Goal: Transaction & Acquisition: Download file/media

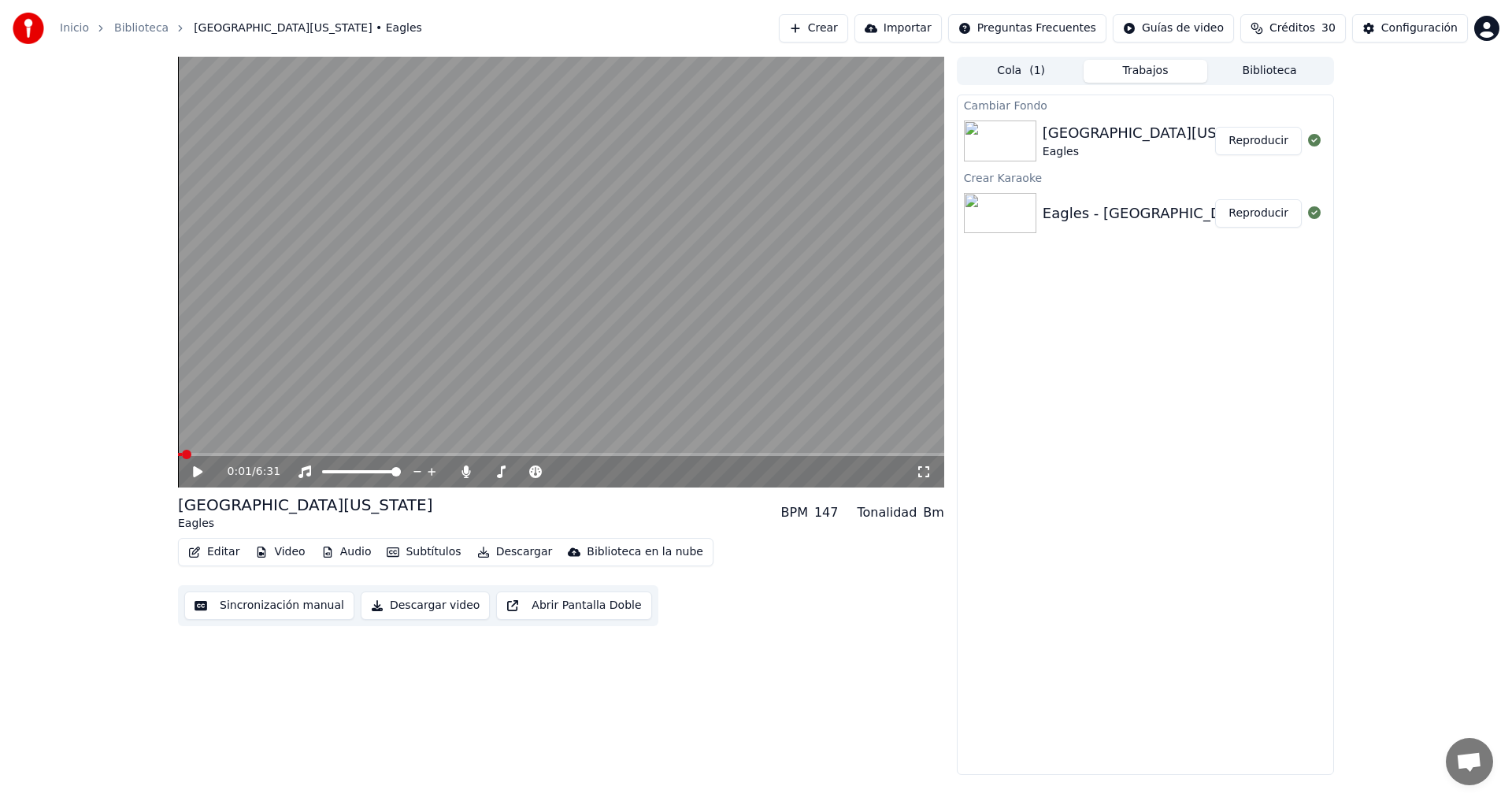
scroll to position [47, 0]
click at [195, 470] on icon at bounding box center [197, 472] width 10 height 11
click at [422, 546] on button "Subtítulos" at bounding box center [423, 551] width 86 height 22
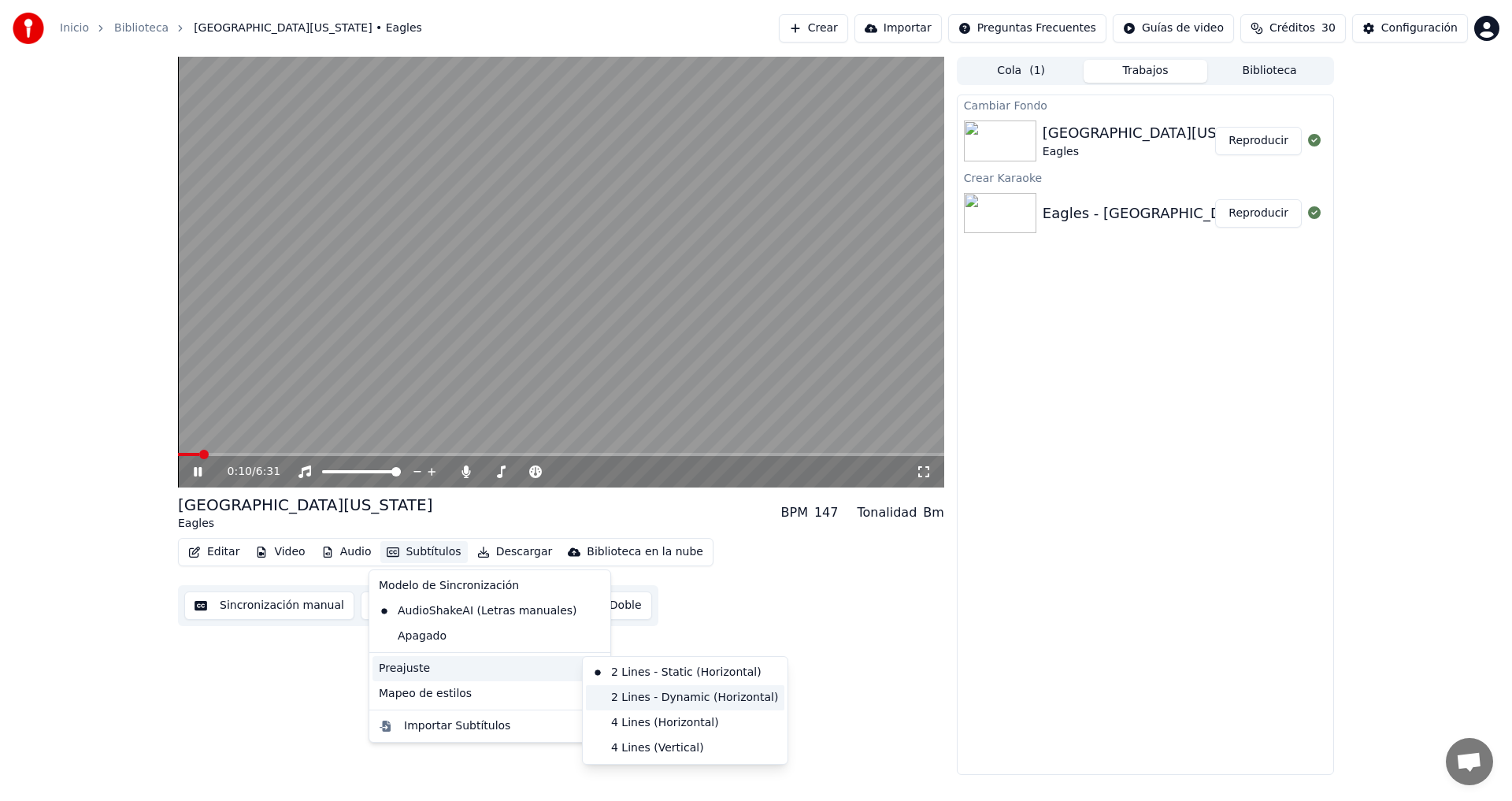
click at [652, 699] on div "2 Lines - Dynamic (Horizontal)" at bounding box center [685, 697] width 198 height 25
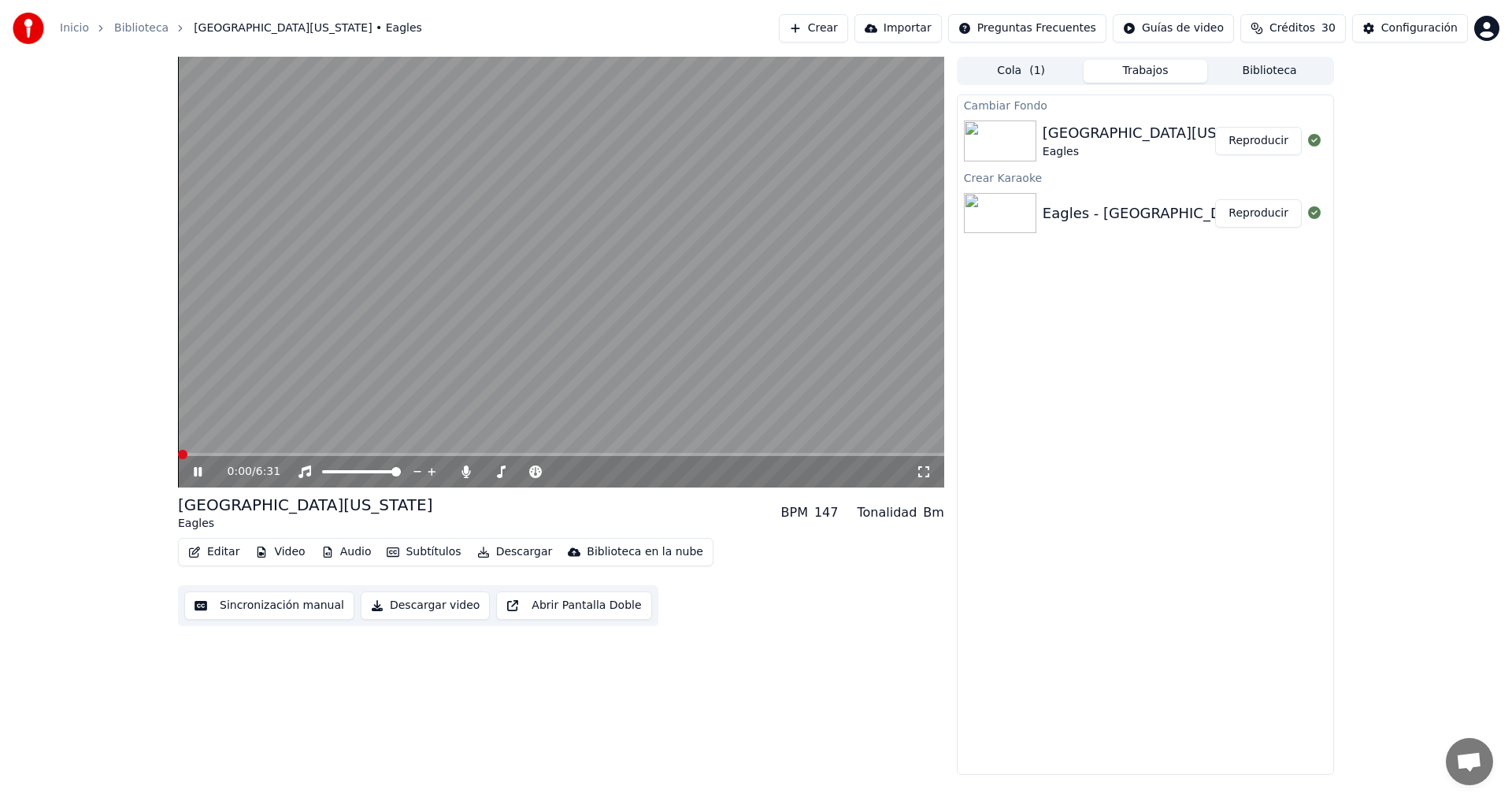
click at [178, 450] on span at bounding box center [183, 454] width 10 height 10
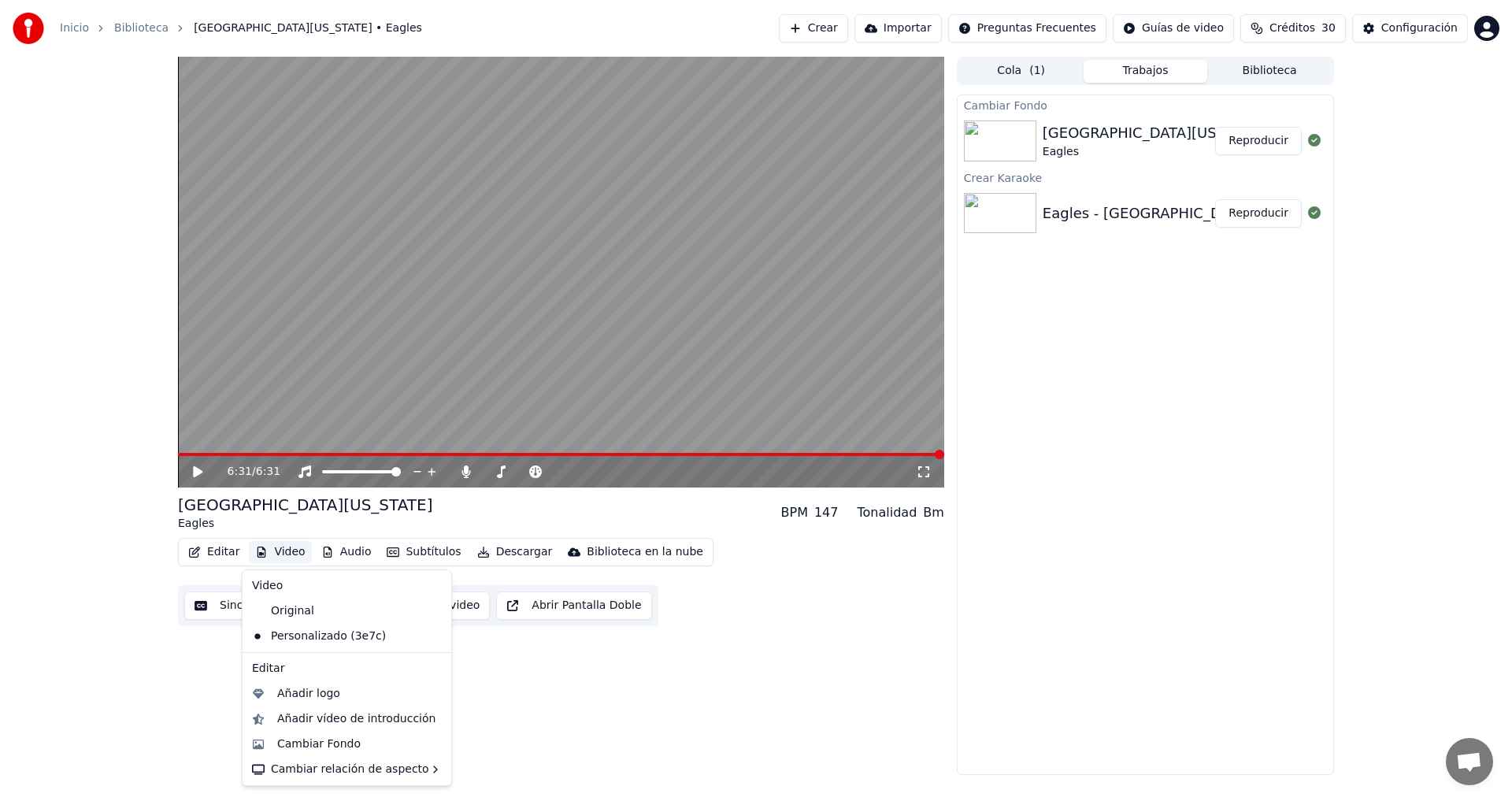
click at [280, 549] on button "Video" at bounding box center [280, 551] width 62 height 22
click at [328, 742] on div "Cambiar Fondo" at bounding box center [319, 744] width 84 height 16
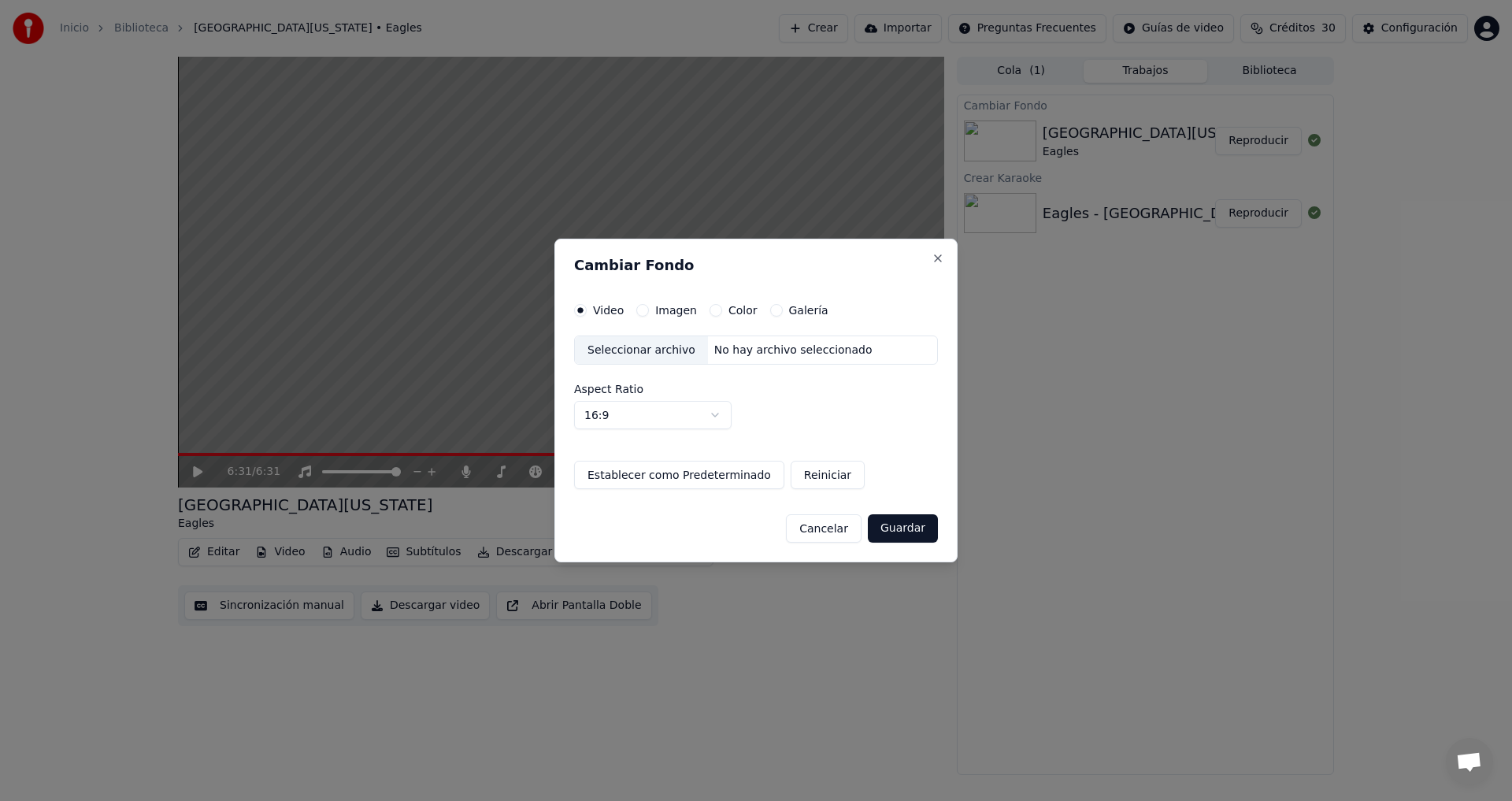
click at [664, 308] on label "Imagen" at bounding box center [676, 310] width 42 height 11
click at [649, 308] on button "Imagen" at bounding box center [643, 310] width 12 height 12
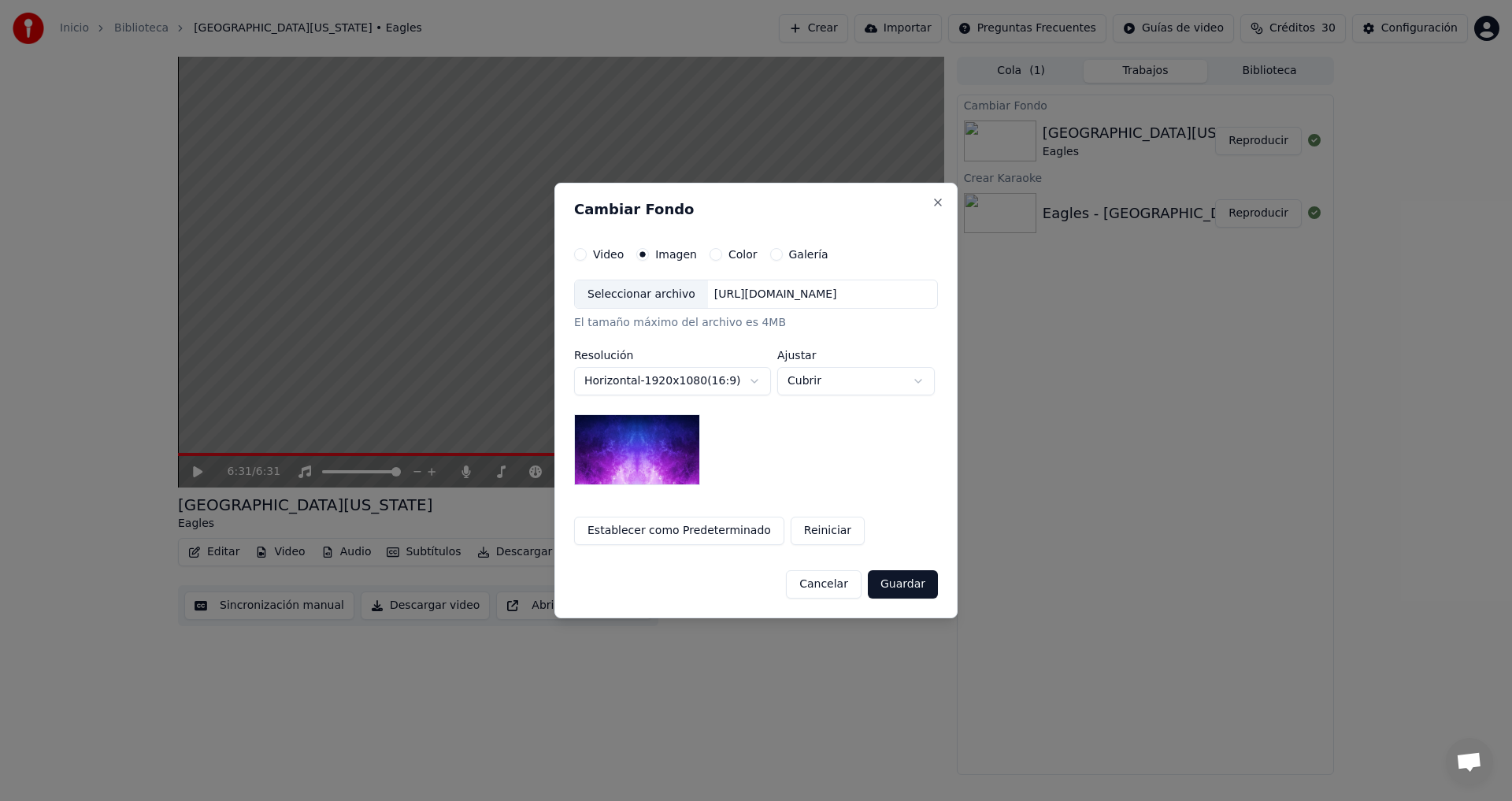
click at [637, 293] on div "Seleccionar archivo" at bounding box center [641, 294] width 133 height 28
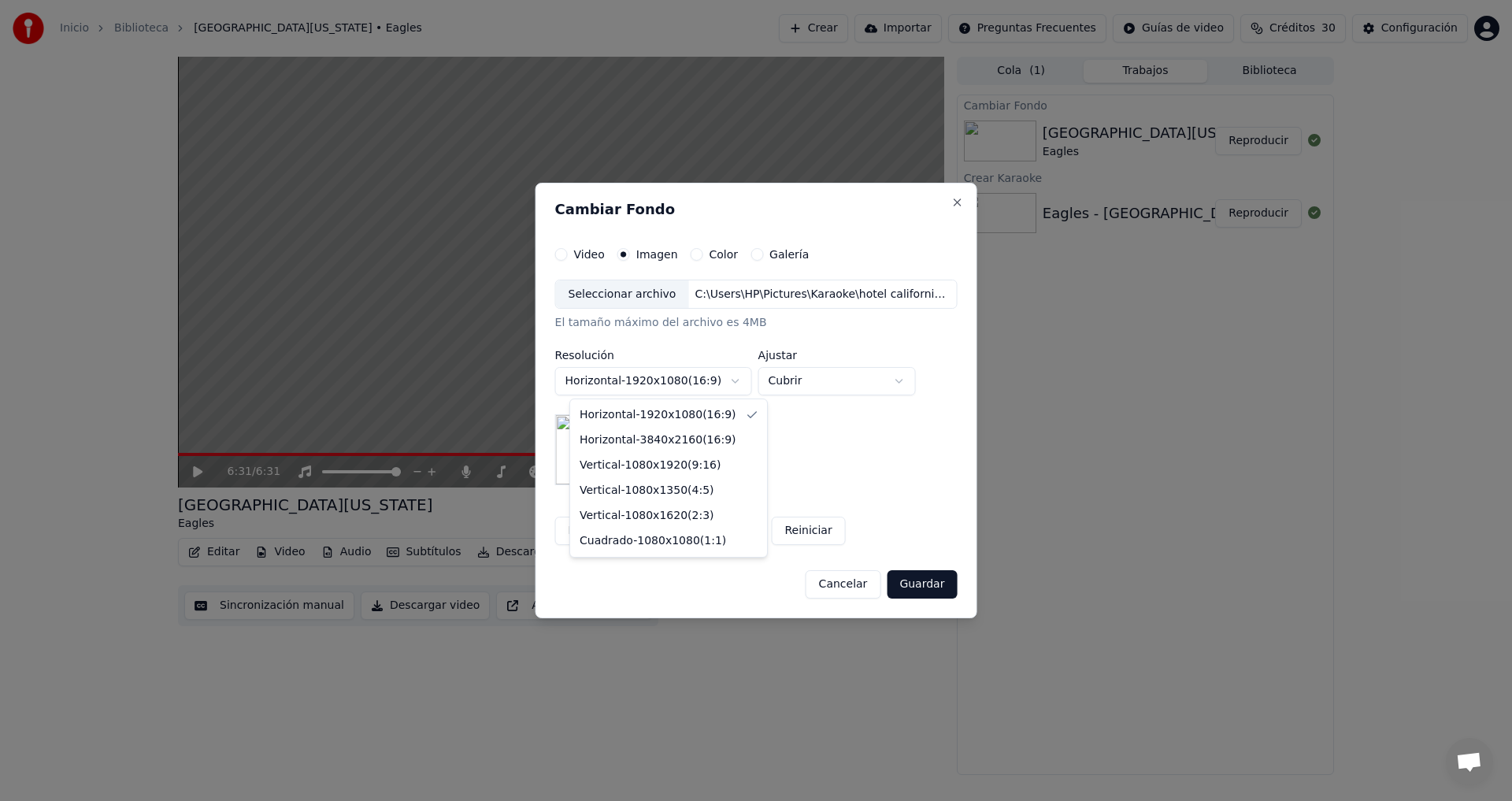
click at [748, 380] on body "[GEOGRAPHIC_DATA][US_STATE] • Eagles Crear Importar Preguntas Frecuentes Guías …" at bounding box center [756, 400] width 1512 height 801
select select "*********"
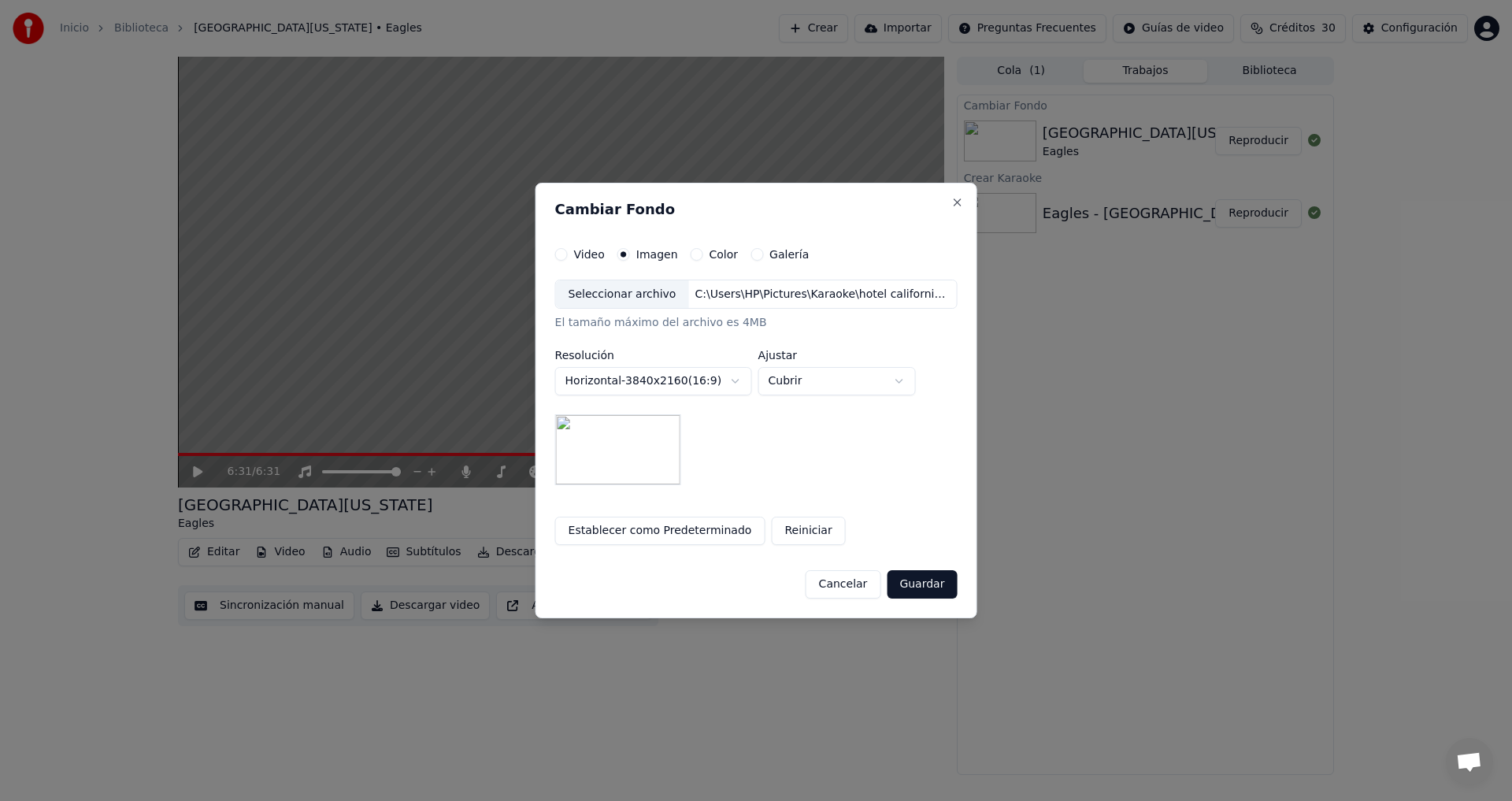
click at [904, 583] on button "Guardar" at bounding box center [922, 584] width 70 height 28
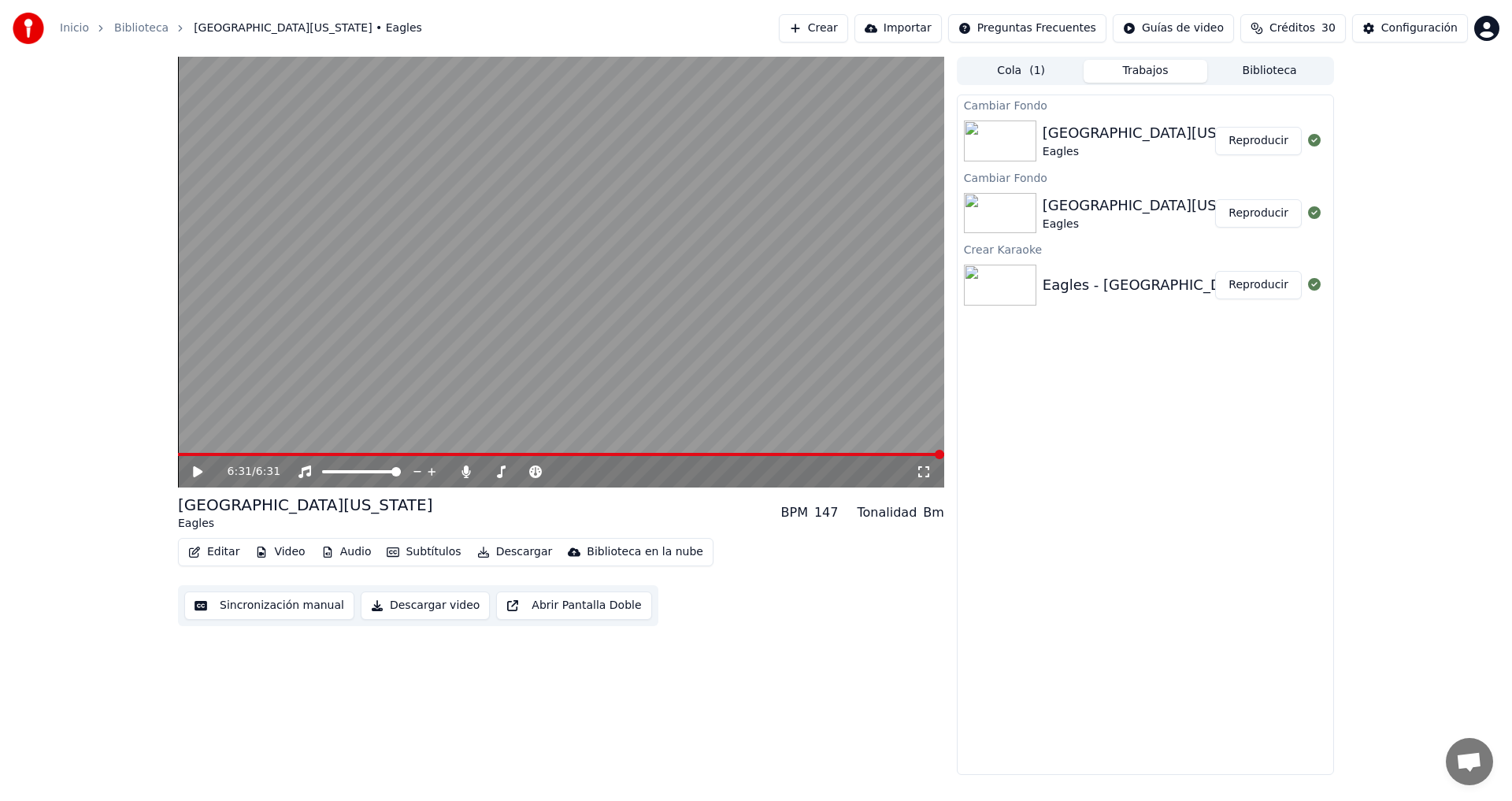
click at [1055, 140] on div "[GEOGRAPHIC_DATA][US_STATE]" at bounding box center [1157, 133] width 229 height 22
click at [1261, 143] on button "Reproducir" at bounding box center [1258, 141] width 86 height 28
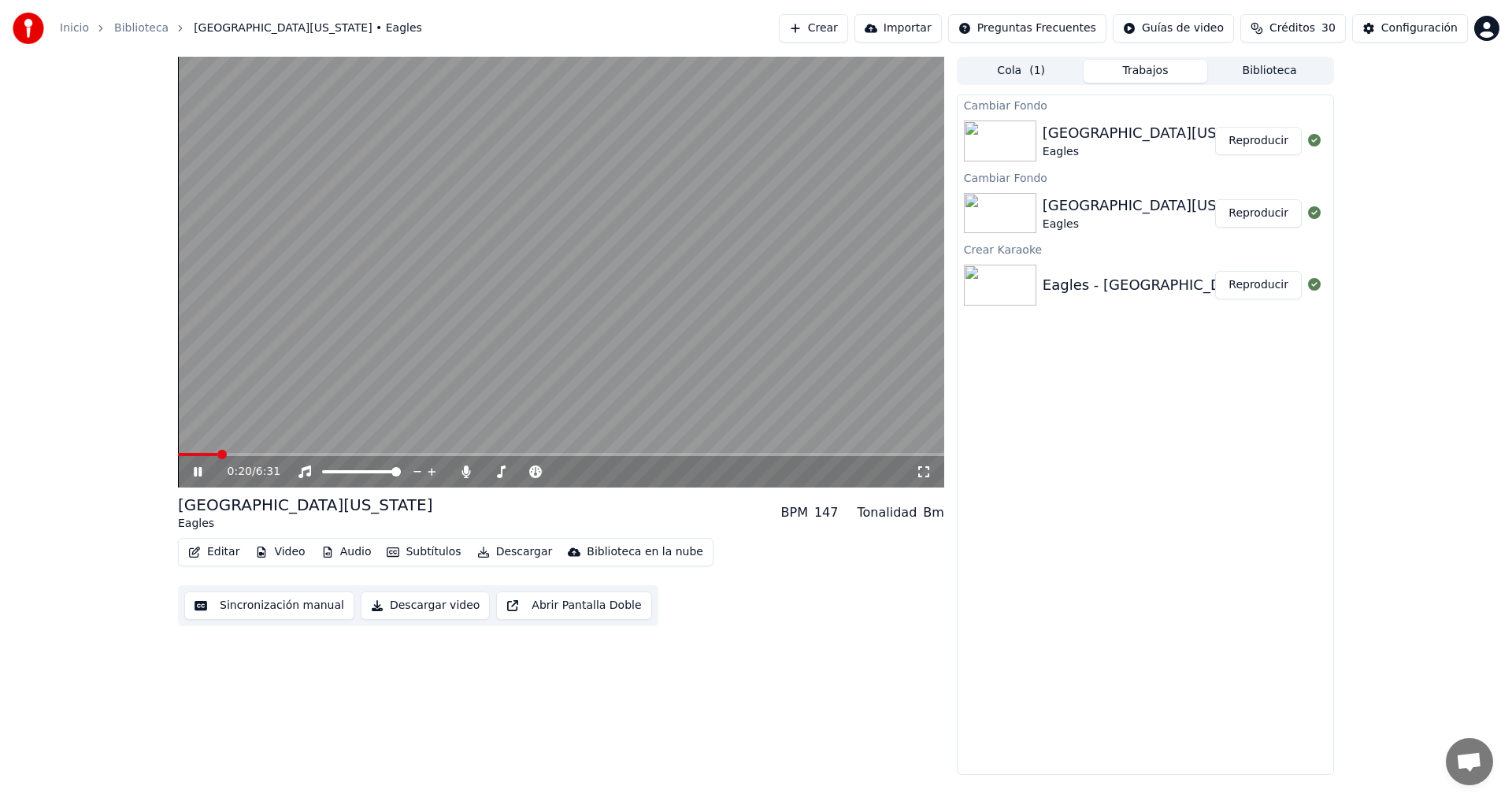
click at [193, 473] on icon at bounding box center [209, 472] width 37 height 12
click at [178, 455] on span at bounding box center [183, 454] width 10 height 10
click at [195, 472] on icon at bounding box center [197, 472] width 10 height 11
click at [195, 472] on icon at bounding box center [197, 472] width 8 height 10
click at [297, 551] on button "Video" at bounding box center [280, 551] width 62 height 22
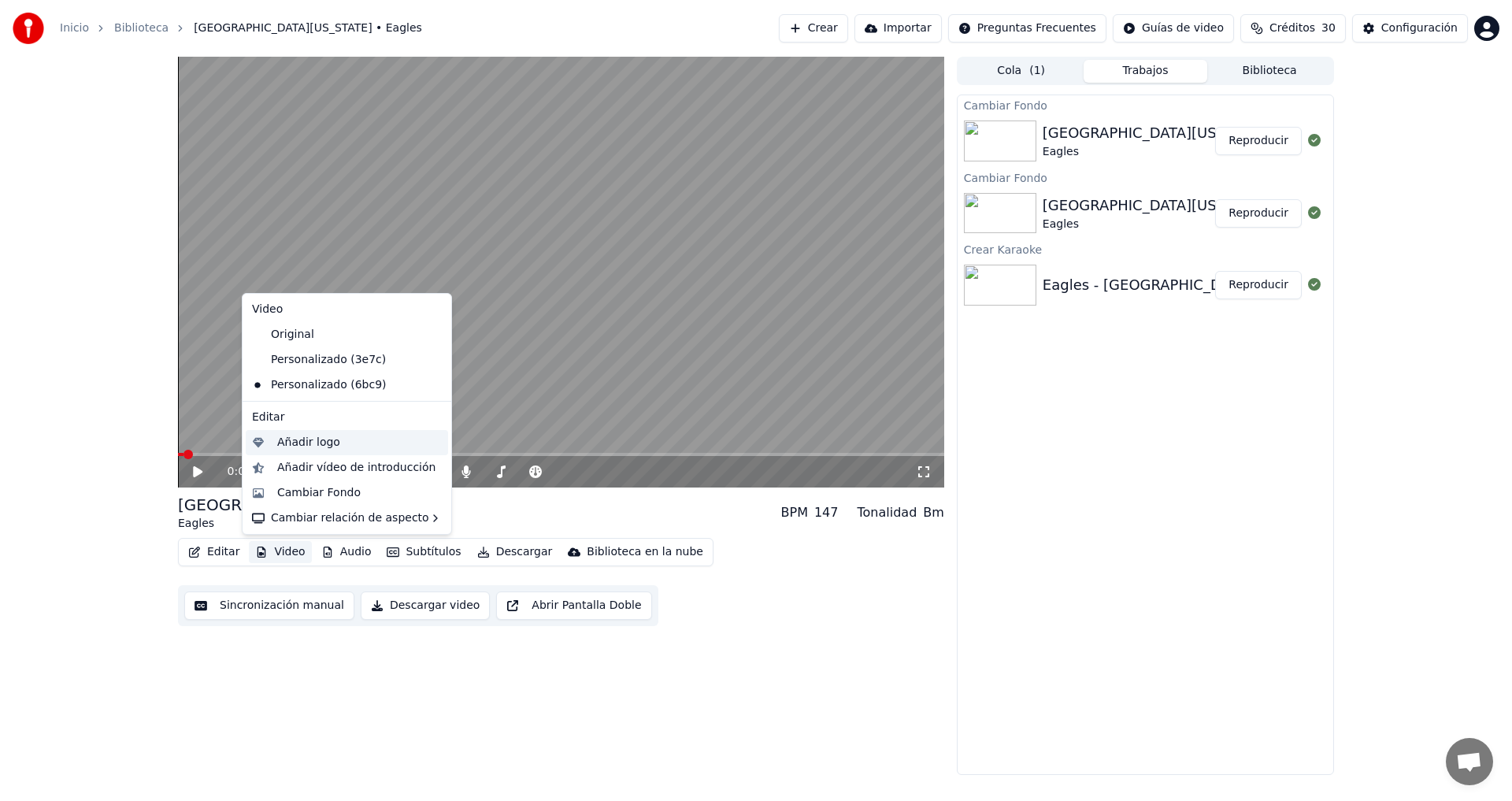
click at [307, 441] on div "Añadir logo" at bounding box center [308, 443] width 63 height 16
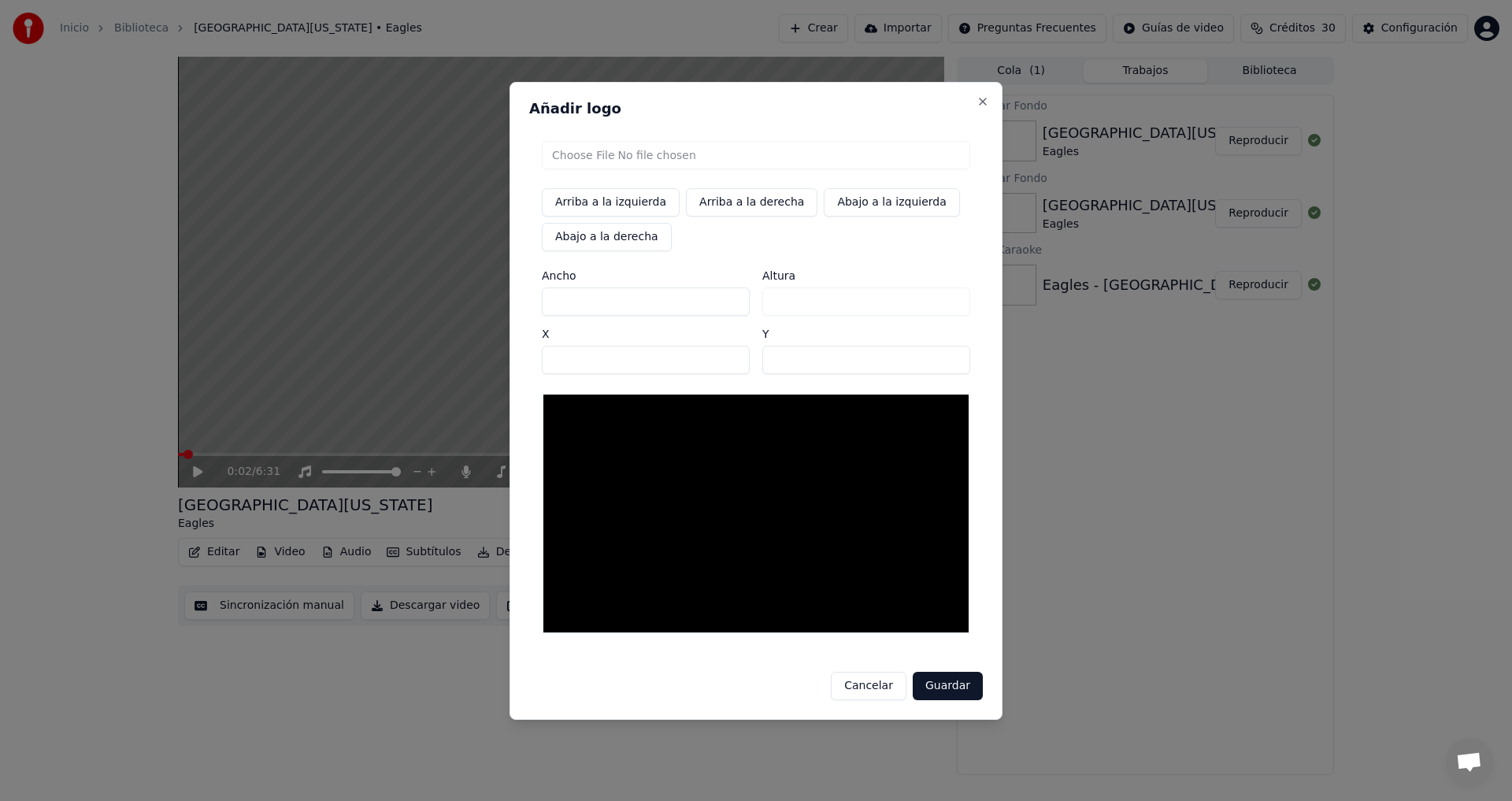
click at [583, 156] on input "file" at bounding box center [756, 155] width 428 height 28
type input "**********"
drag, startPoint x: 783, startPoint y: 93, endPoint x: 798, endPoint y: 118, distance: 29.2
click at [798, 118] on div "Añadir logo Arriba a la izquierda Arriba a la derecha Abajo a la izquierda Abaj…" at bounding box center [756, 401] width 493 height 638
click at [589, 235] on button "Abajo a la derecha" at bounding box center [606, 237] width 130 height 28
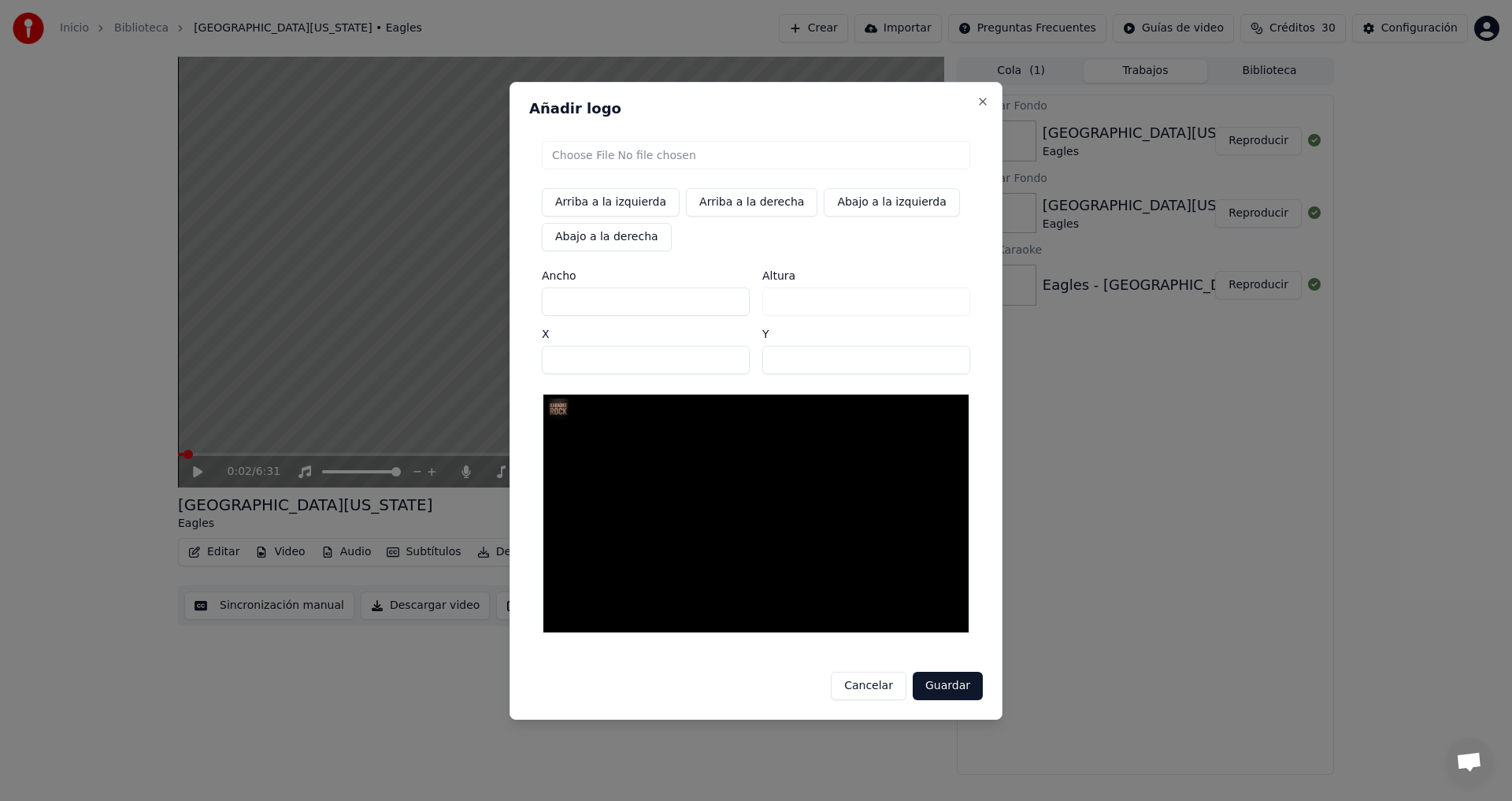
type input "****"
click at [954, 686] on button "Guardar" at bounding box center [948, 686] width 70 height 28
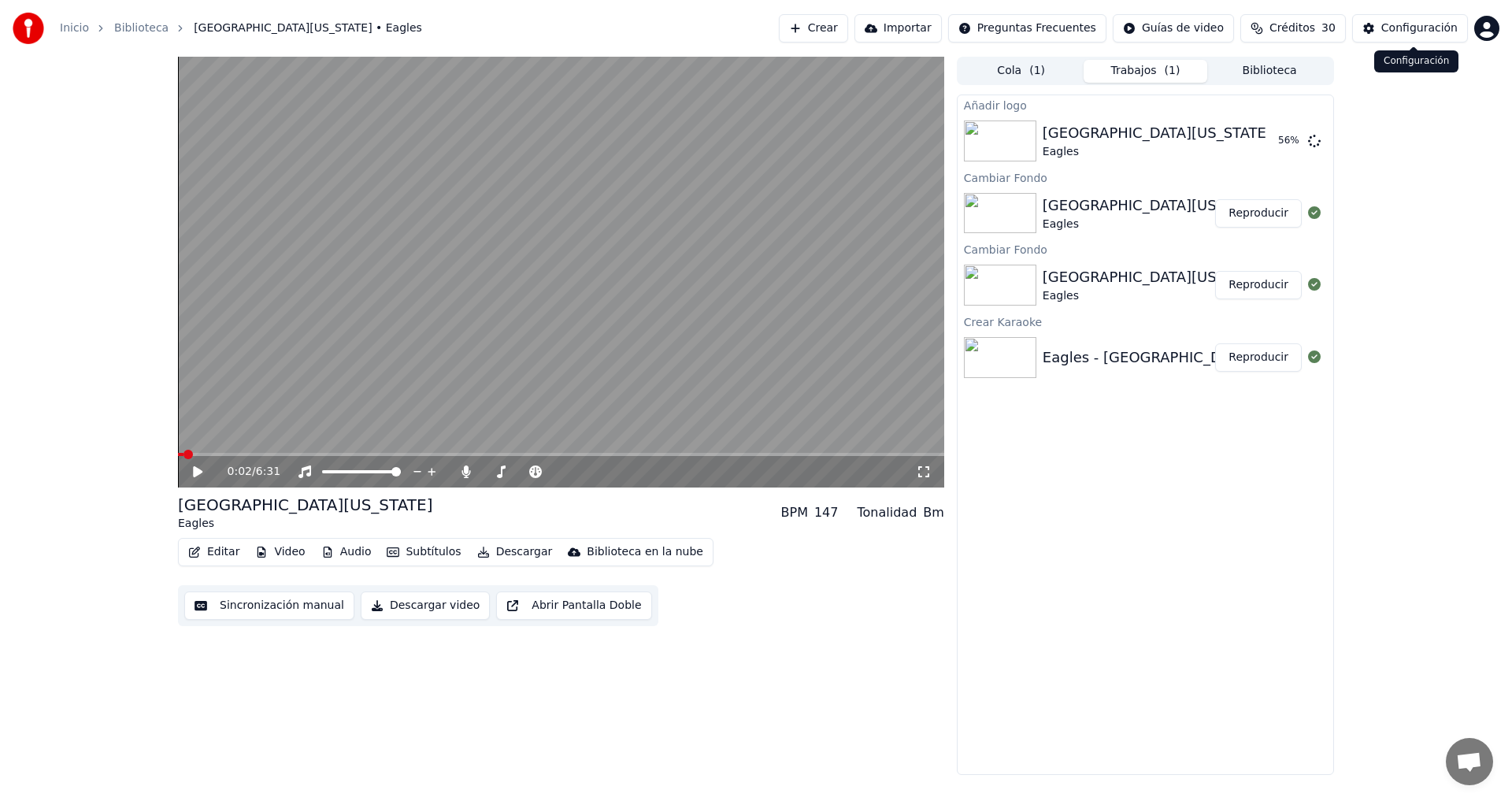
click at [1405, 33] on div "Configuración" at bounding box center [1419, 28] width 76 height 16
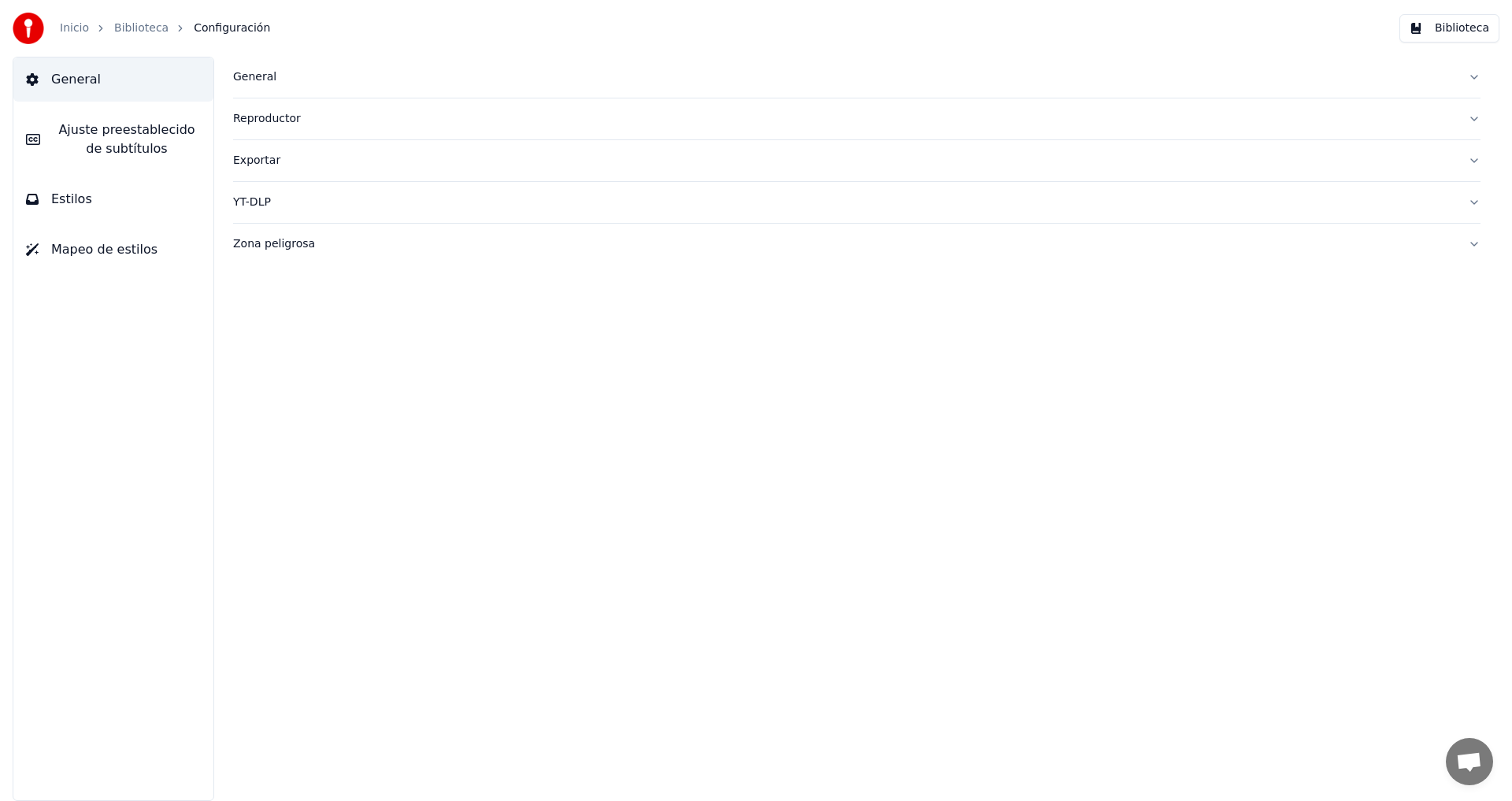
click at [83, 201] on span "Estilos" at bounding box center [72, 199] width 41 height 19
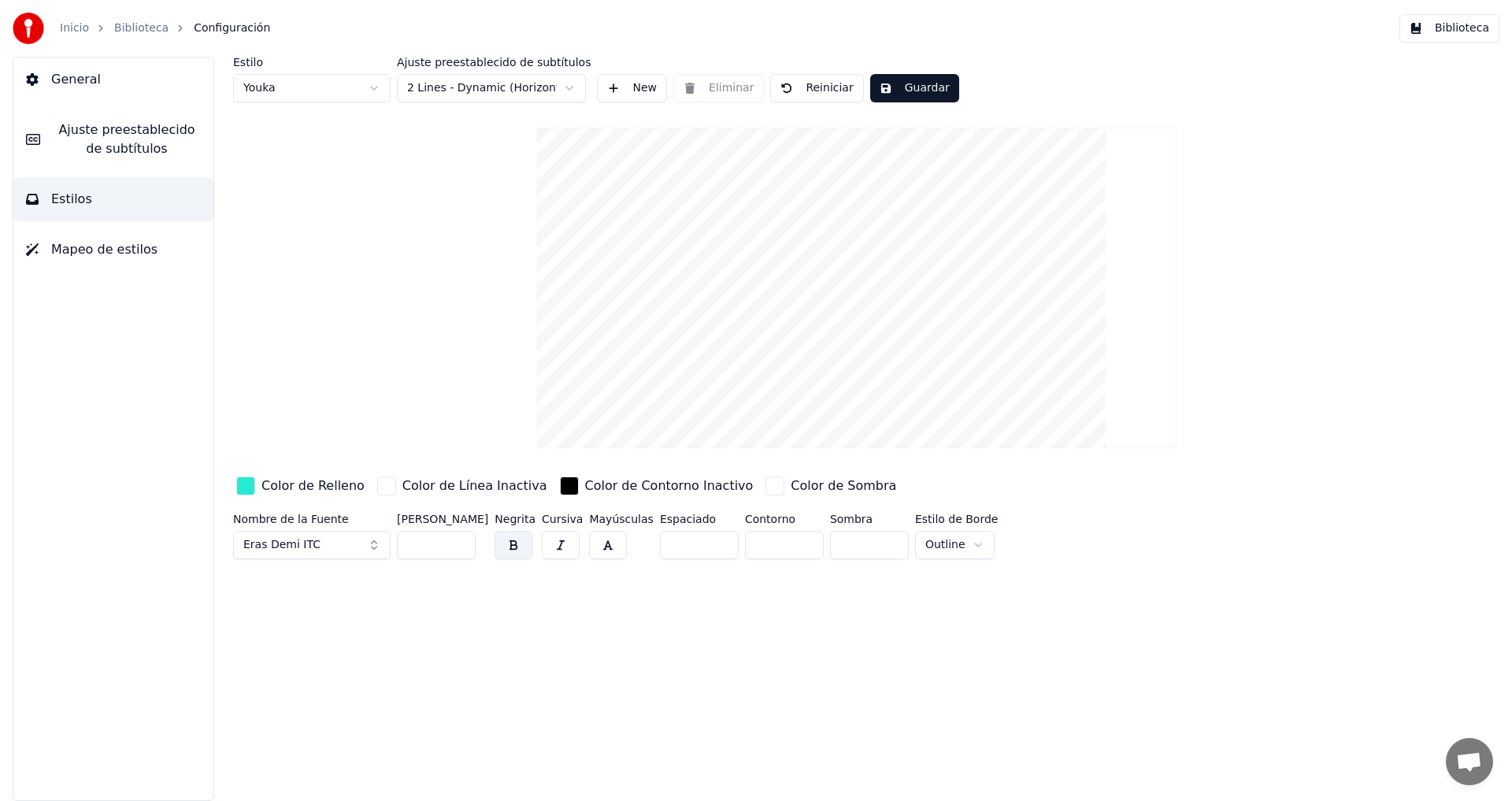
click at [379, 90] on html "Inicio Biblioteca Configuración Biblioteca General Ajuste preestablecido de sub…" at bounding box center [756, 400] width 1512 height 801
click at [377, 85] on html "Inicio Biblioteca Configuración Biblioteca General Ajuste preestablecido de sub…" at bounding box center [756, 400] width 1512 height 801
click at [377, 84] on html "Inicio Biblioteca Configuración Biblioteca General Ajuste preestablecido de sub…" at bounding box center [756, 400] width 1512 height 801
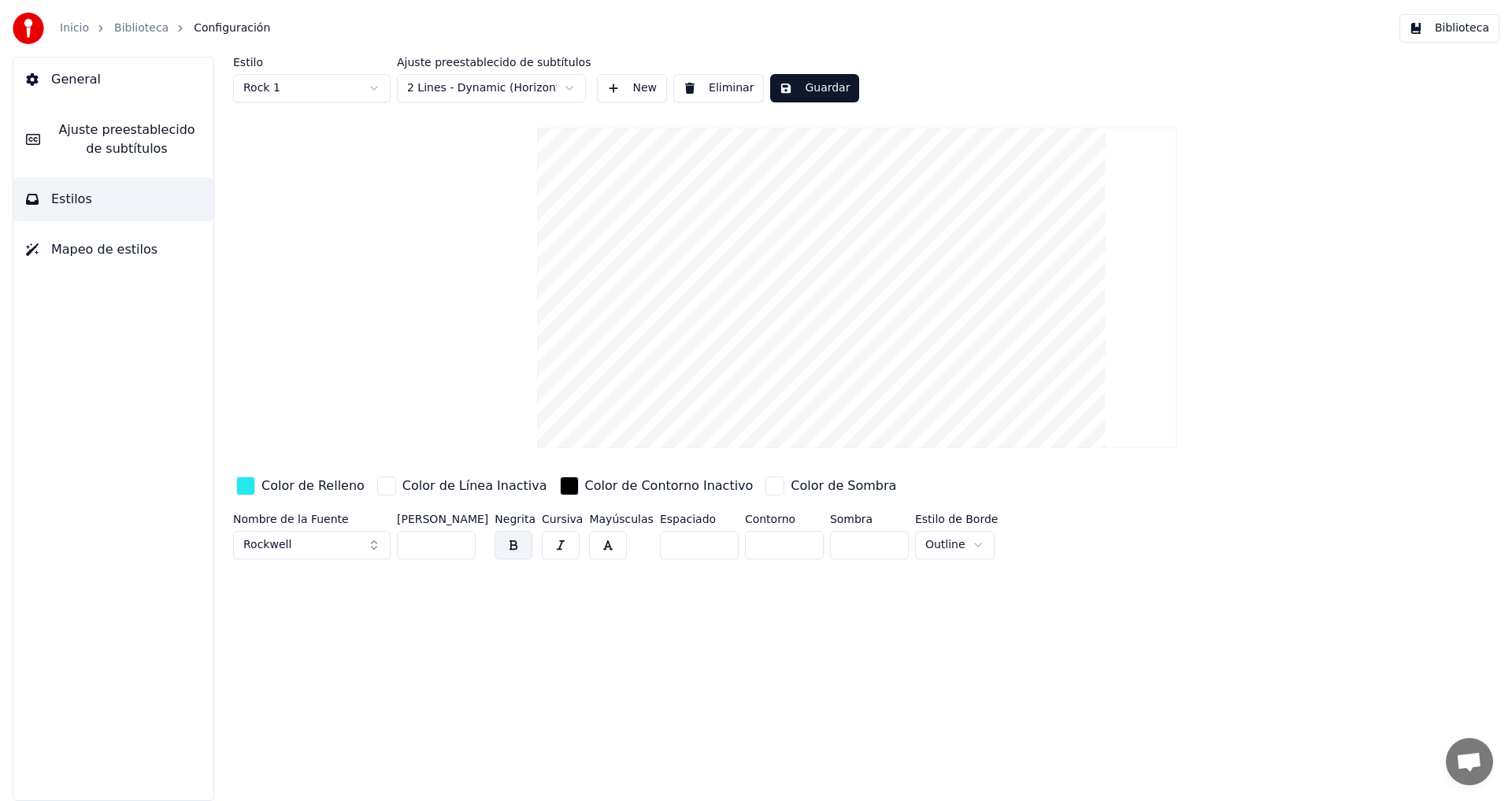
click at [377, 84] on html "Inicio Biblioteca Configuración Biblioteca General Ajuste preestablecido de sub…" at bounding box center [756, 400] width 1512 height 801
click at [360, 89] on html "Inicio Biblioteca Configuración Biblioteca General Ajuste preestablecido de sub…" at bounding box center [756, 400] width 1512 height 801
click at [373, 88] on html "Inicio Biblioteca Configuración Biblioteca General Ajuste preestablecido de sub…" at bounding box center [756, 400] width 1512 height 801
click at [372, 86] on html "Inicio Biblioteca Configuración Biblioteca General Ajuste preestablecido de sub…" at bounding box center [756, 400] width 1512 height 801
click at [371, 86] on html "Inicio Biblioteca Configuración Biblioteca General Ajuste preestablecido de sub…" at bounding box center [756, 400] width 1512 height 801
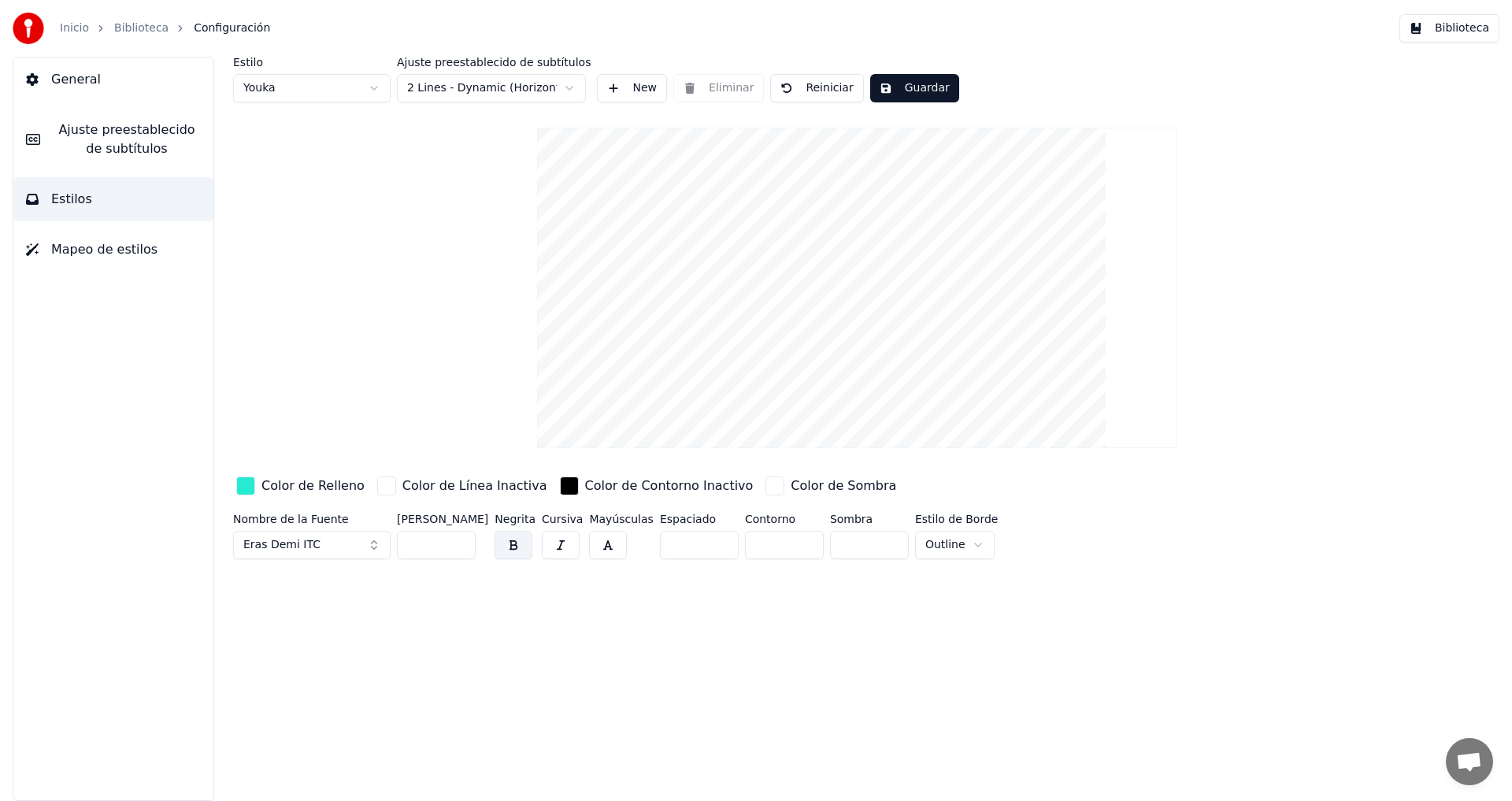
click at [568, 88] on html "Inicio Biblioteca Configuración Biblioteca General Ajuste preestablecido de sub…" at bounding box center [756, 400] width 1512 height 801
click at [572, 85] on html "Inicio Biblioteca Configuración Biblioteca General Ajuste preestablecido de sub…" at bounding box center [756, 400] width 1512 height 801
click at [378, 487] on div "button" at bounding box center [387, 486] width 19 height 19
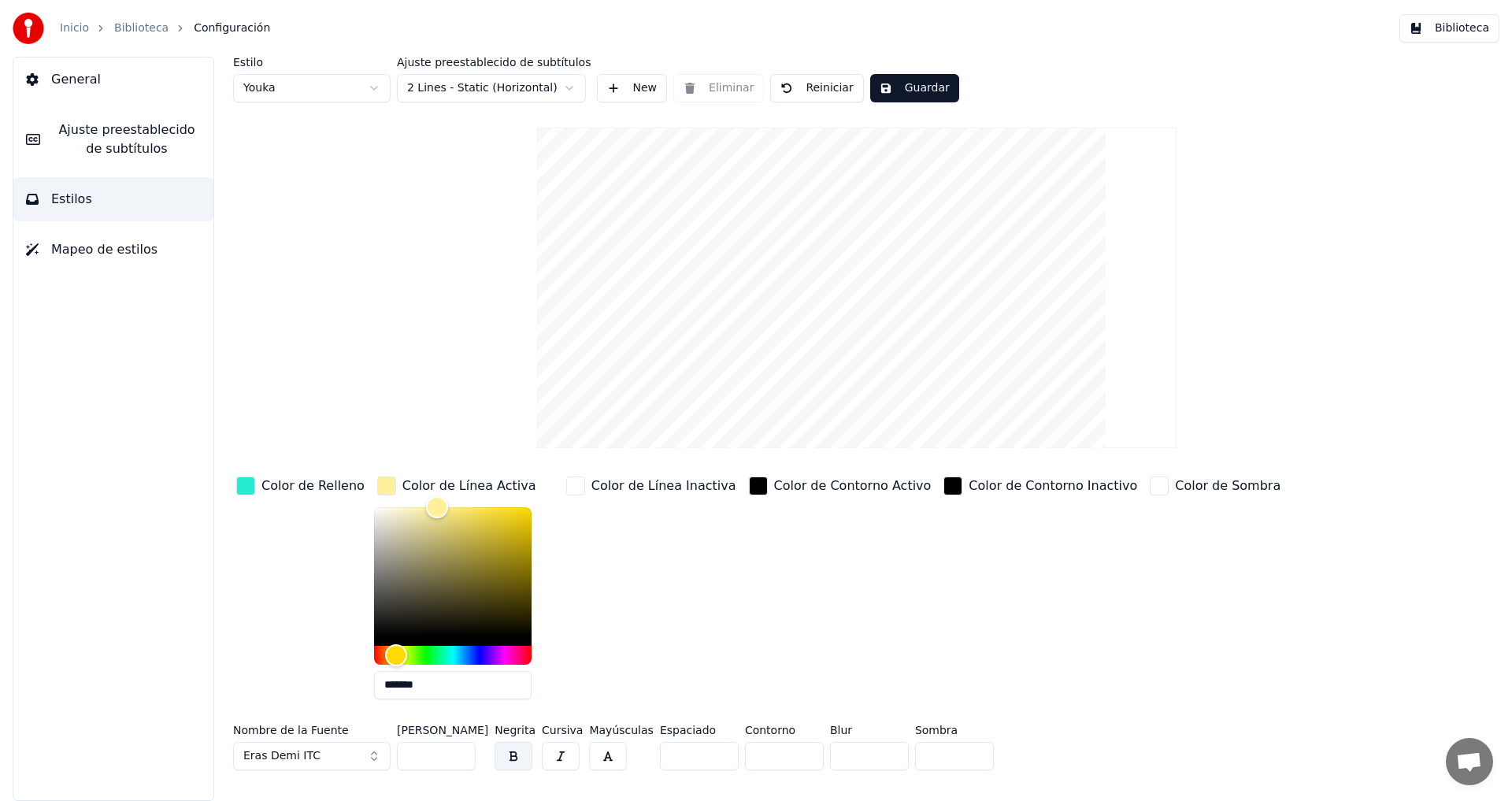
drag, startPoint x: 420, startPoint y: 686, endPoint x: 344, endPoint y: 684, distance: 76.0
click at [344, 684] on div "Color de Relleno Color de Línea Activa ******* Color de Línea Inactiva Color de…" at bounding box center [763, 592] width 1059 height 238
click at [426, 682] on input "*******" at bounding box center [452, 685] width 157 height 28
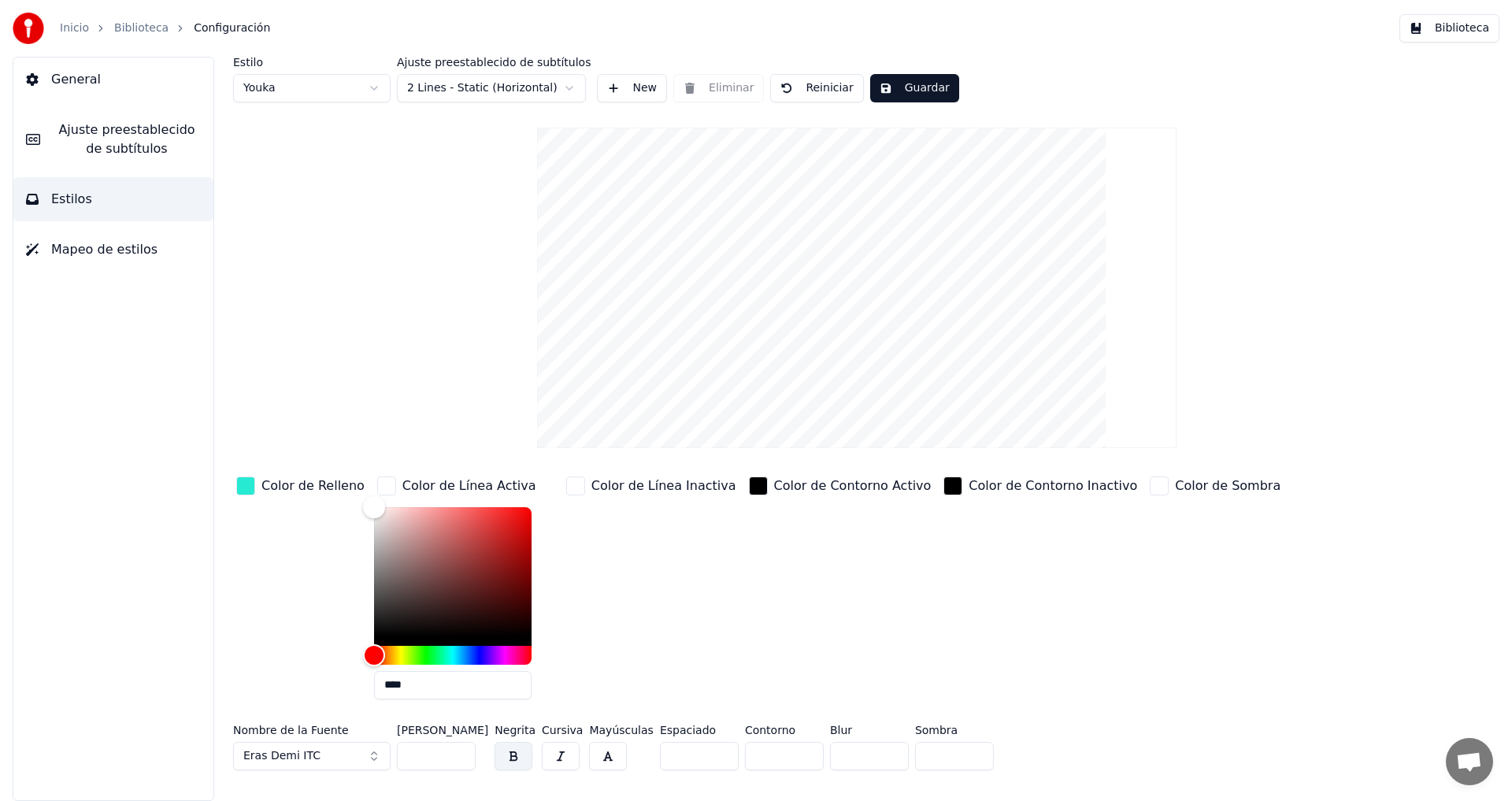
type input "****"
click at [637, 590] on div "Color de Línea Inactiva" at bounding box center [652, 592] width 176 height 238
click at [889, 84] on button "Guardar" at bounding box center [915, 88] width 89 height 28
click at [74, 250] on span "Mapeo de estilos" at bounding box center [105, 250] width 107 height 19
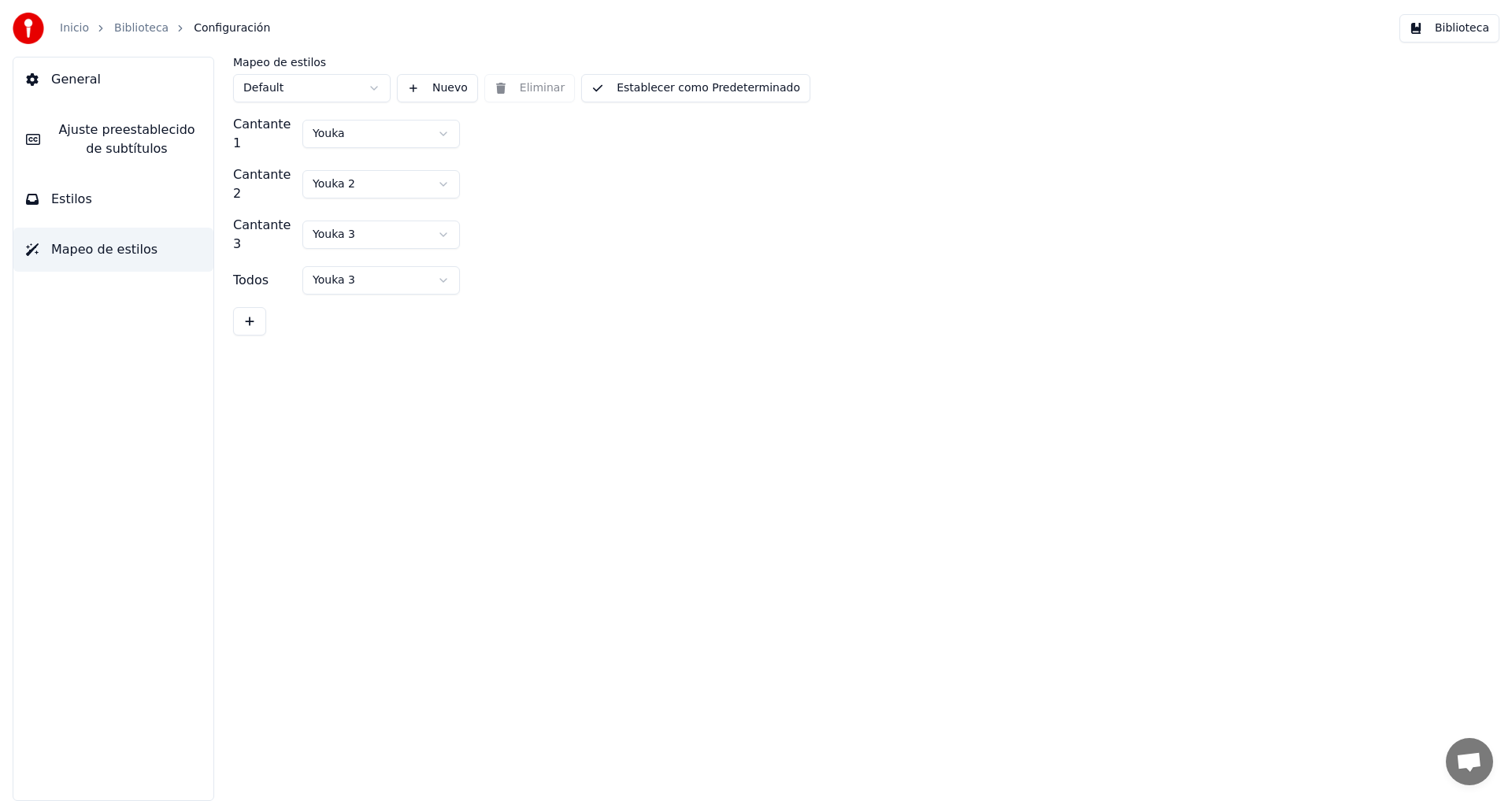
click at [372, 89] on html "Inicio Biblioteca Configuración Biblioteca General [PERSON_NAME] preestablecido…" at bounding box center [756, 400] width 1512 height 801
click at [132, 137] on span "Ajuste preestablecido de subtítulos" at bounding box center [127, 139] width 148 height 38
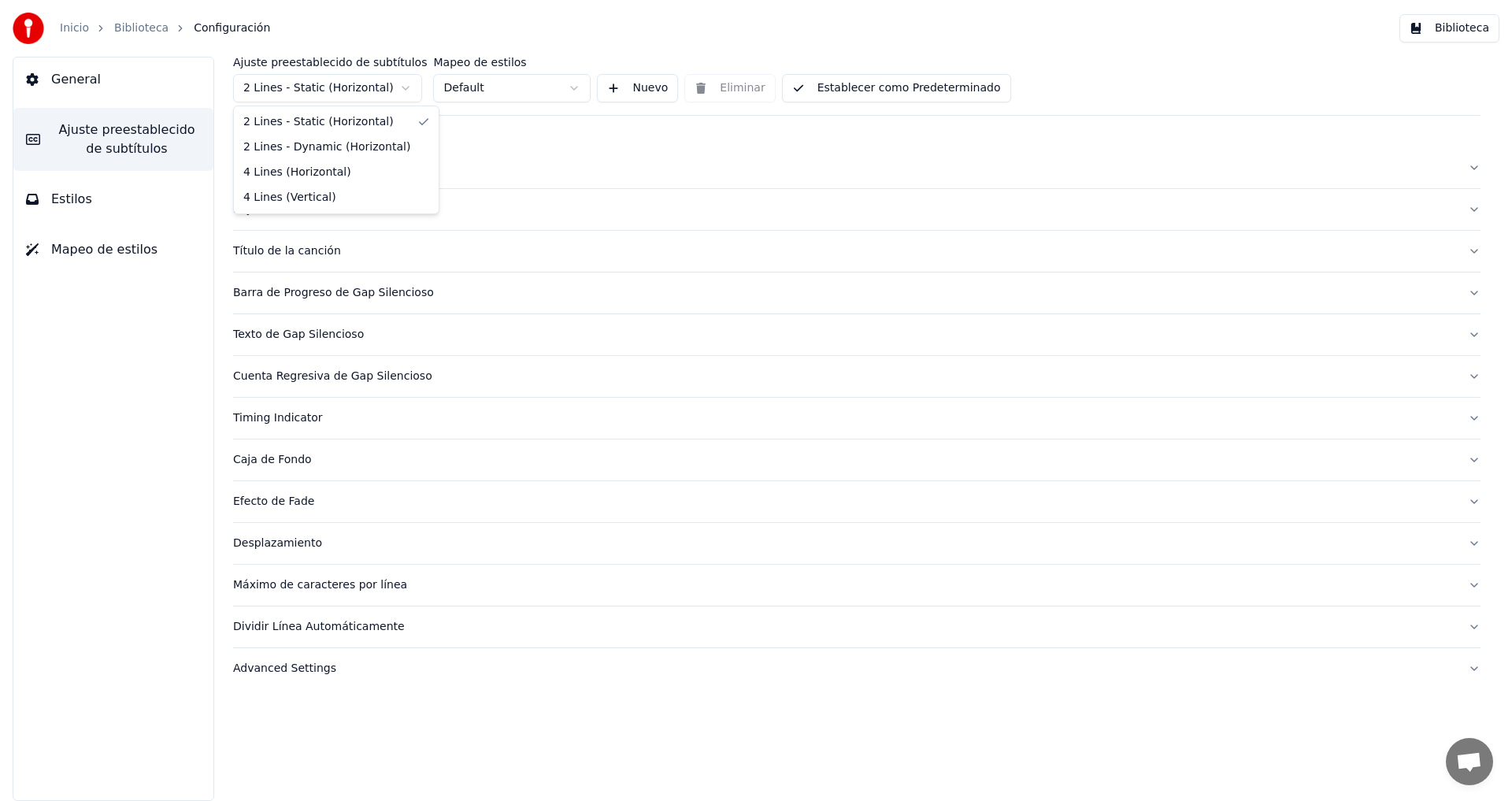
click at [405, 86] on html "Inicio Biblioteca Configuración Biblioteca General Ajuste preestablecido de sub…" at bounding box center [756, 400] width 1512 height 801
click at [405, 86] on html "Inicio Biblioteca Configuración Biblioteca General Ajuste preestablecido de sub…" at bounding box center [756, 400] width 1512 height 801
click at [287, 252] on div "Título de la canción" at bounding box center [844, 252] width 1222 height 16
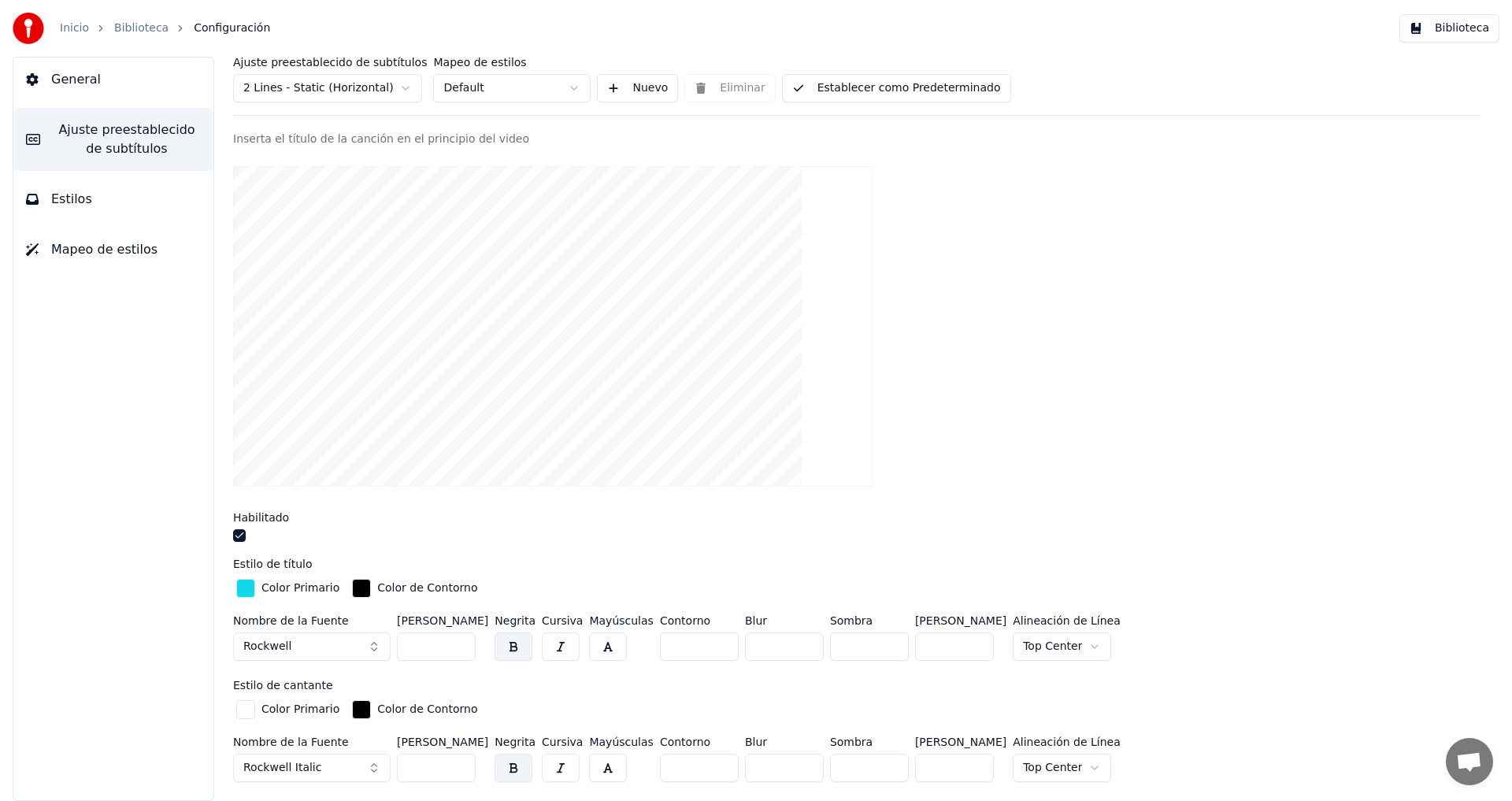
scroll to position [151, 0]
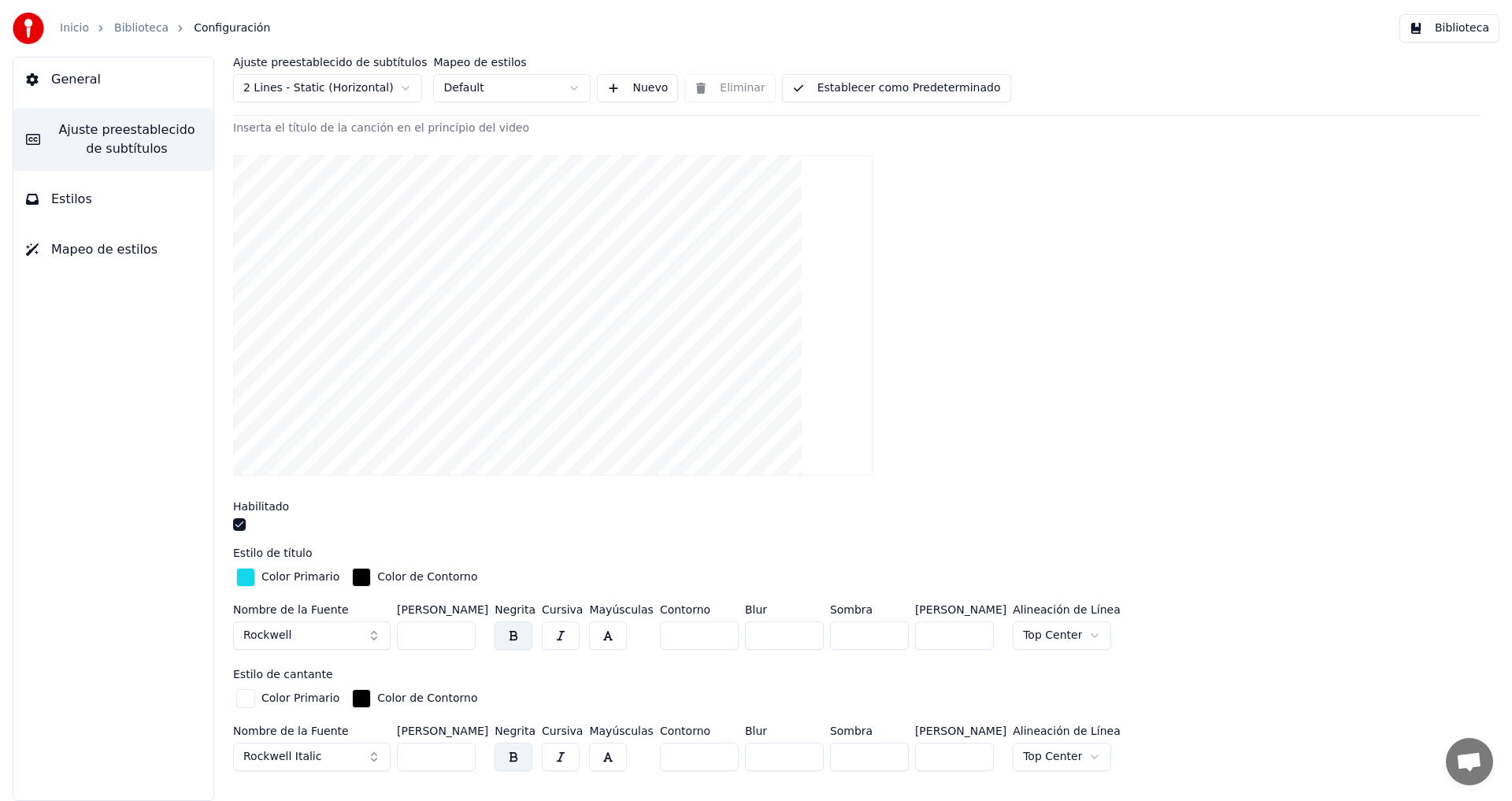
click at [245, 579] on div "button" at bounding box center [245, 577] width 19 height 19
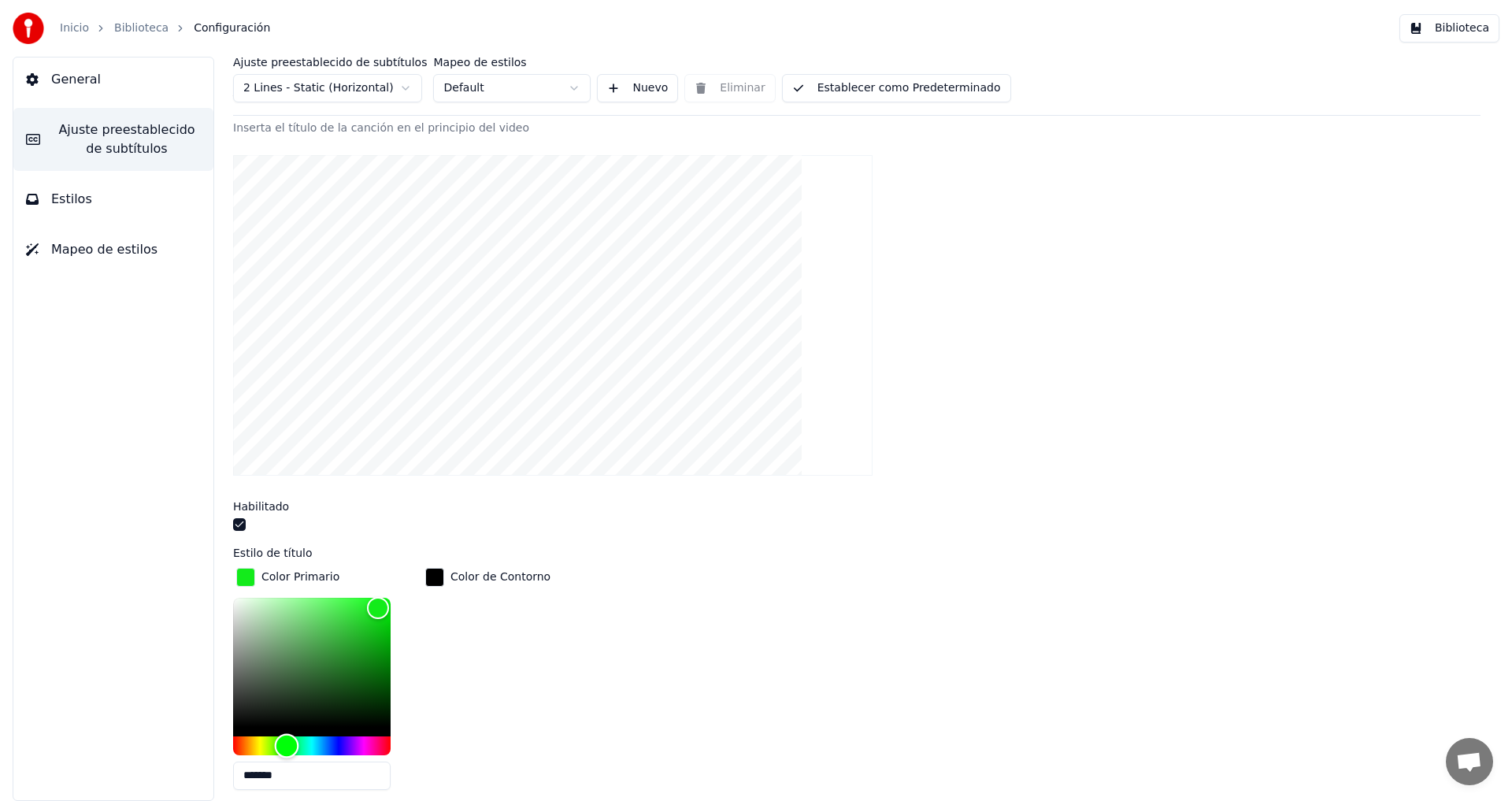
drag, startPoint x: 316, startPoint y: 744, endPoint x: 287, endPoint y: 748, distance: 29.3
click at [287, 748] on div "Hue" at bounding box center [287, 745] width 24 height 24
click at [374, 613] on div "Color" at bounding box center [378, 608] width 24 height 24
drag, startPoint x: 375, startPoint y: 611, endPoint x: 368, endPoint y: 625, distance: 15.7
click at [368, 625] on div "Color" at bounding box center [369, 626] width 24 height 24
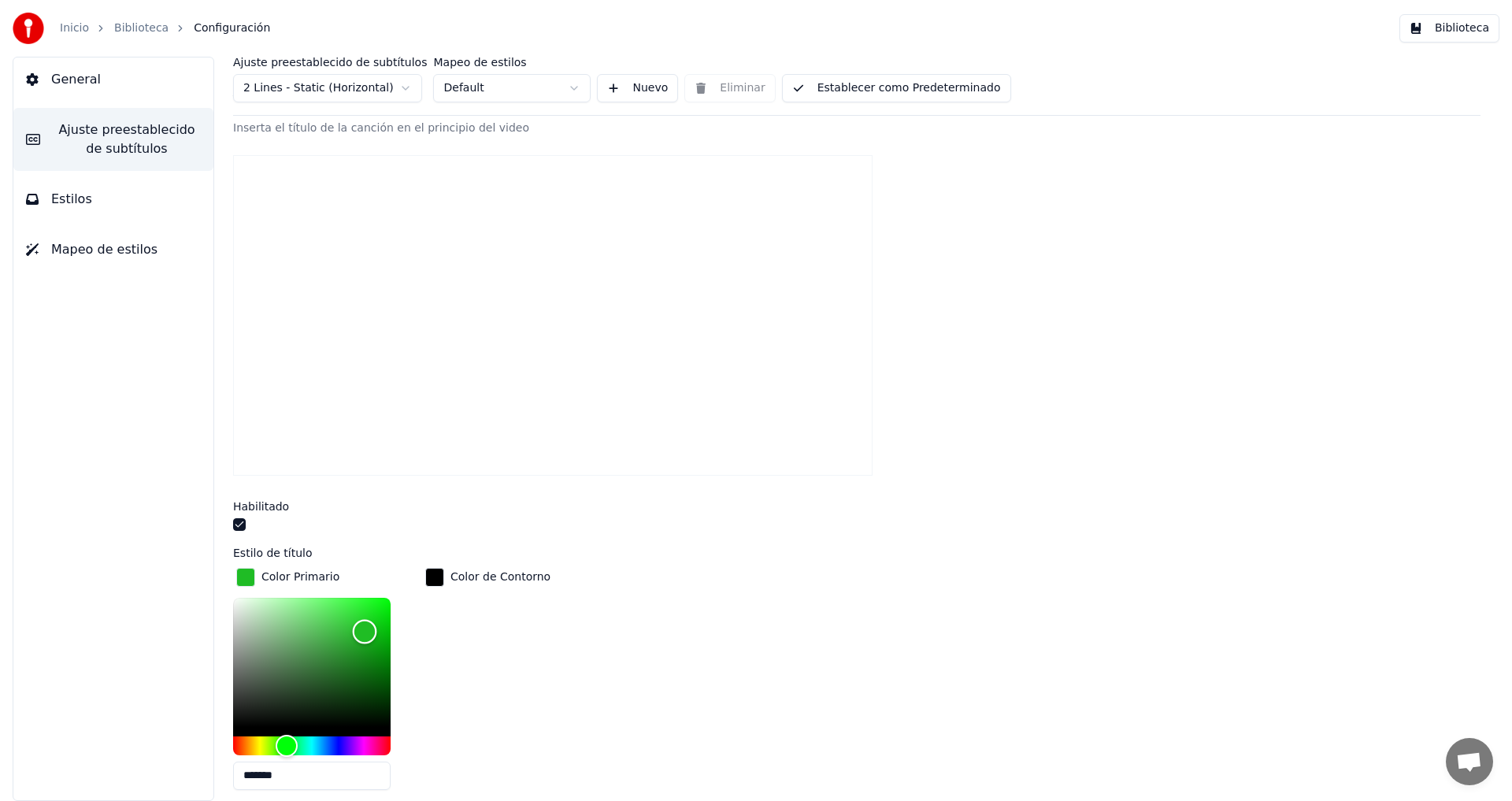
type input "*******"
drag, startPoint x: 368, startPoint y: 625, endPoint x: 362, endPoint y: 632, distance: 9.2
click at [362, 632] on div "Color" at bounding box center [362, 634] width 24 height 24
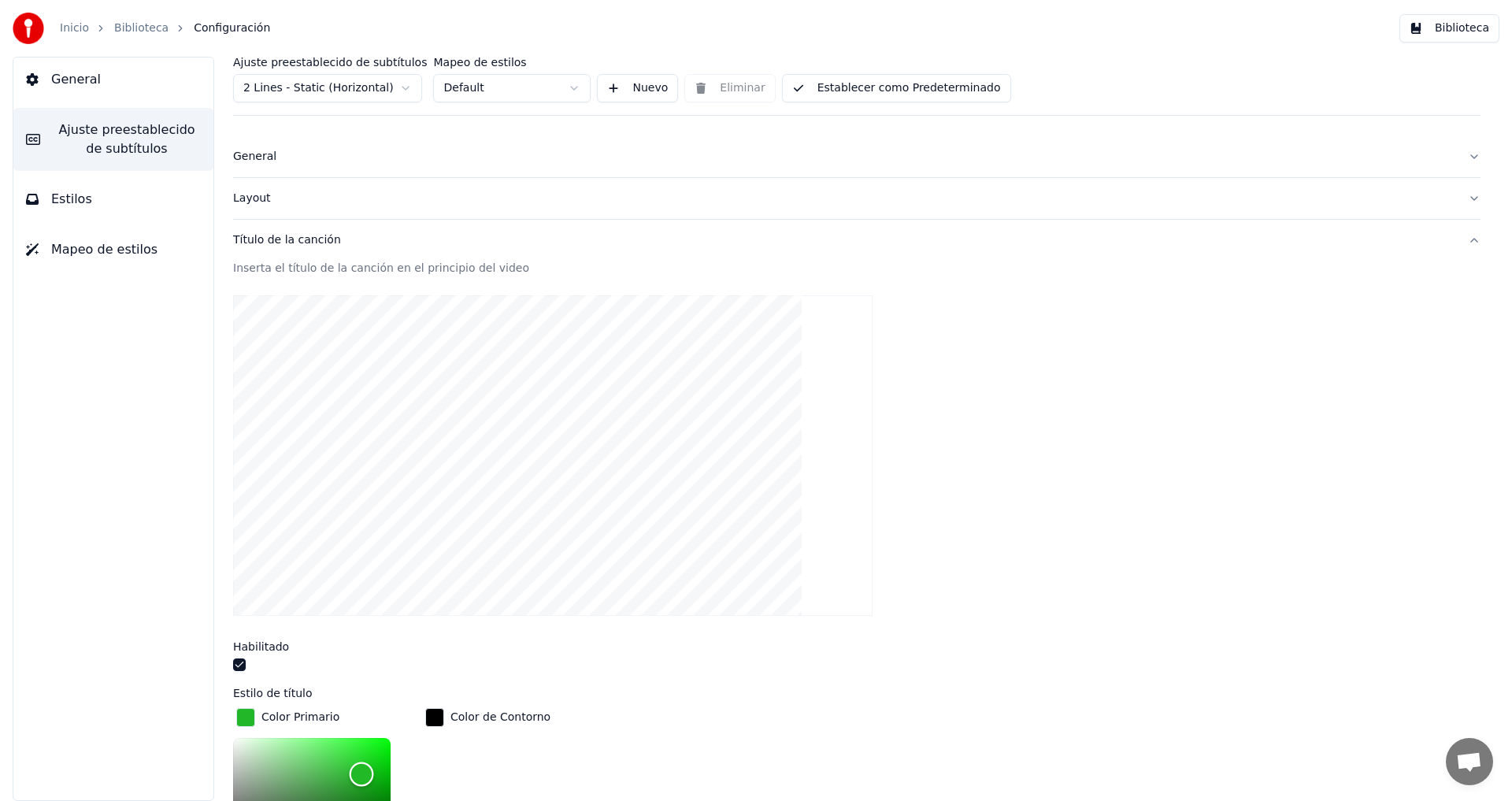
scroll to position [0, 0]
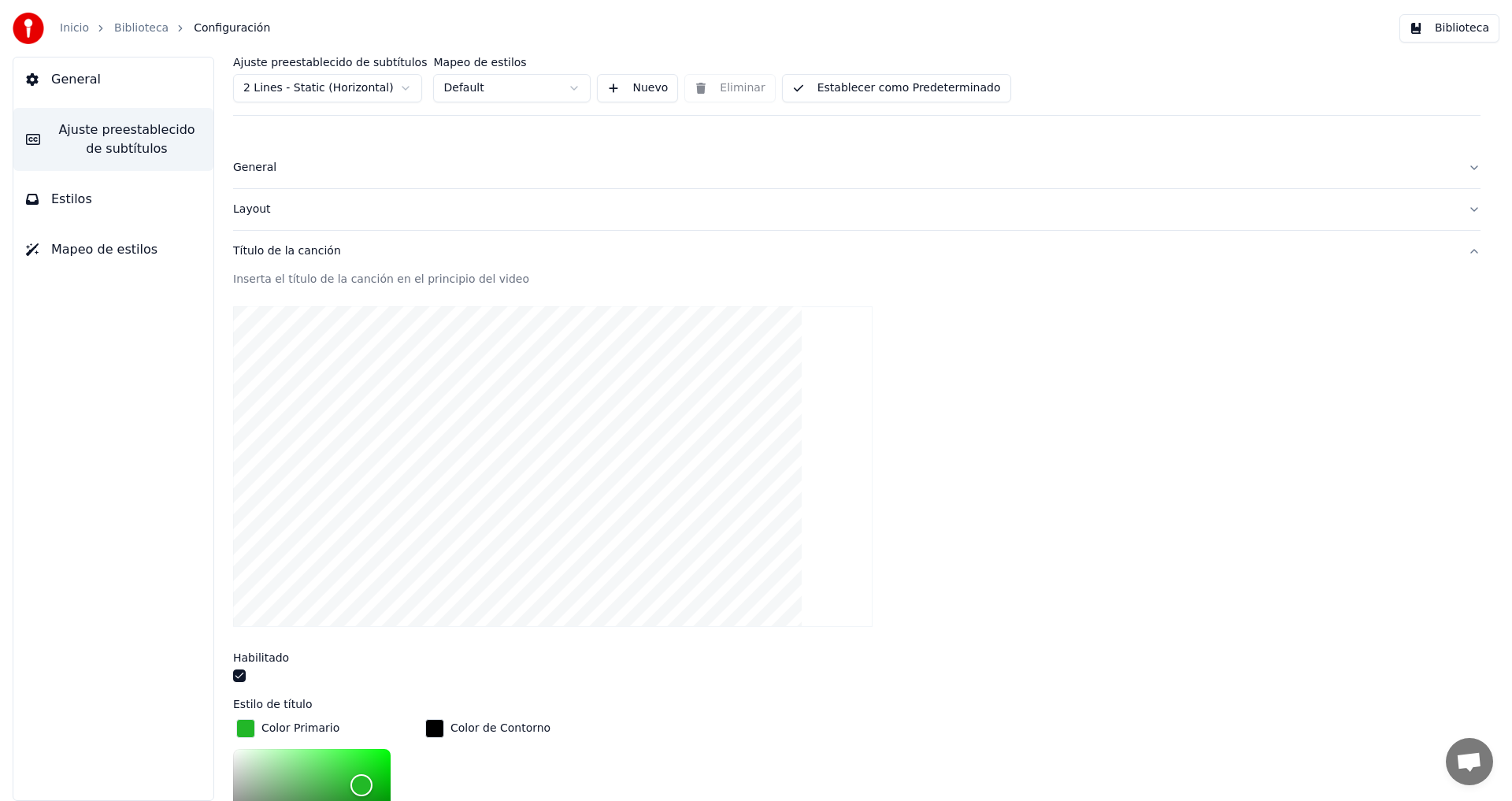
click at [866, 84] on button "Establecer como Predeterminado" at bounding box center [896, 88] width 229 height 28
click at [130, 27] on link "Biblioteca" at bounding box center [142, 28] width 54 height 16
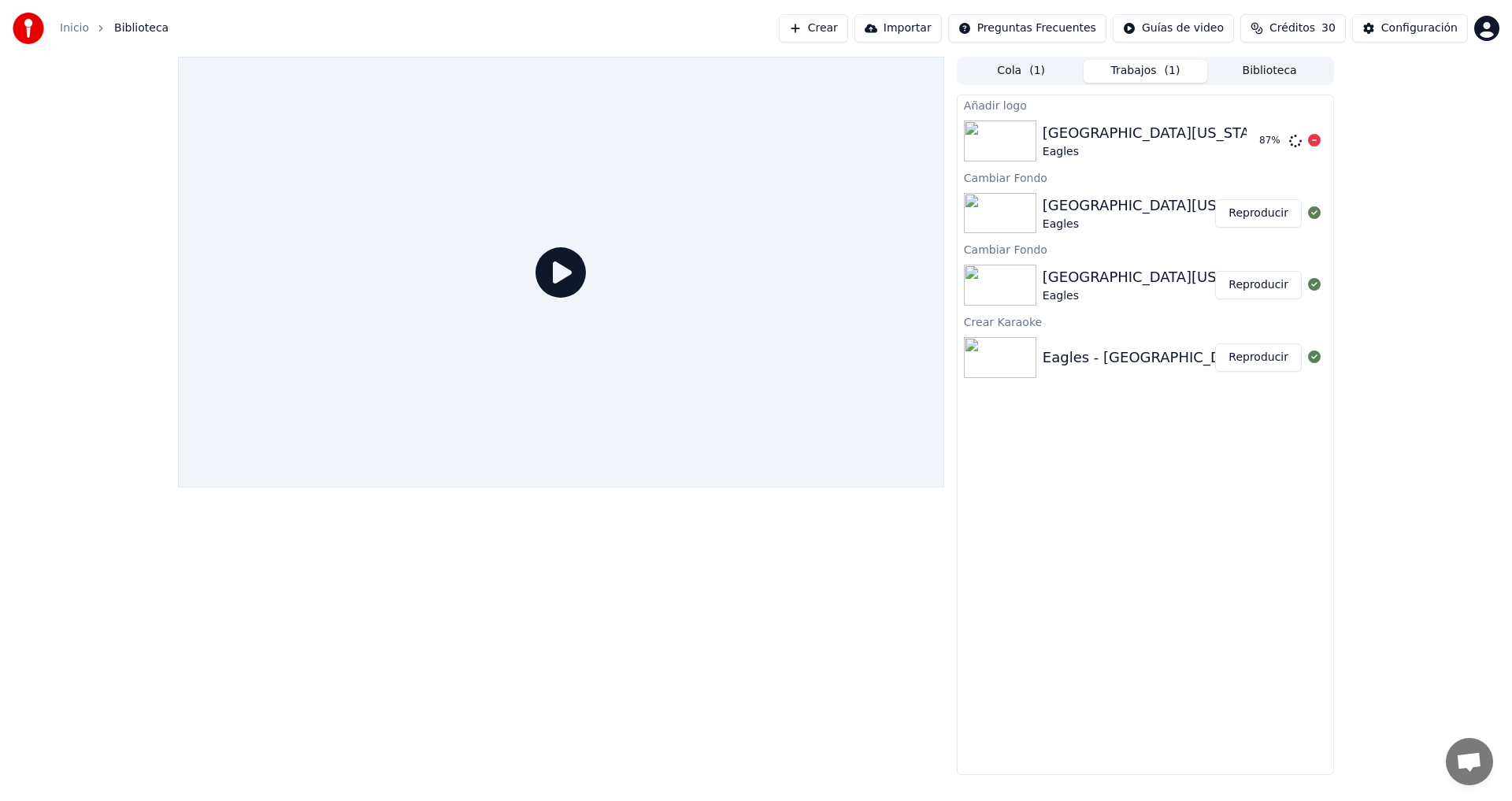
click at [1081, 145] on div "Eagles" at bounding box center [1157, 152] width 229 height 16
click at [813, 535] on div at bounding box center [561, 416] width 766 height 718
click at [1269, 140] on button "Reproducir" at bounding box center [1258, 141] width 86 height 28
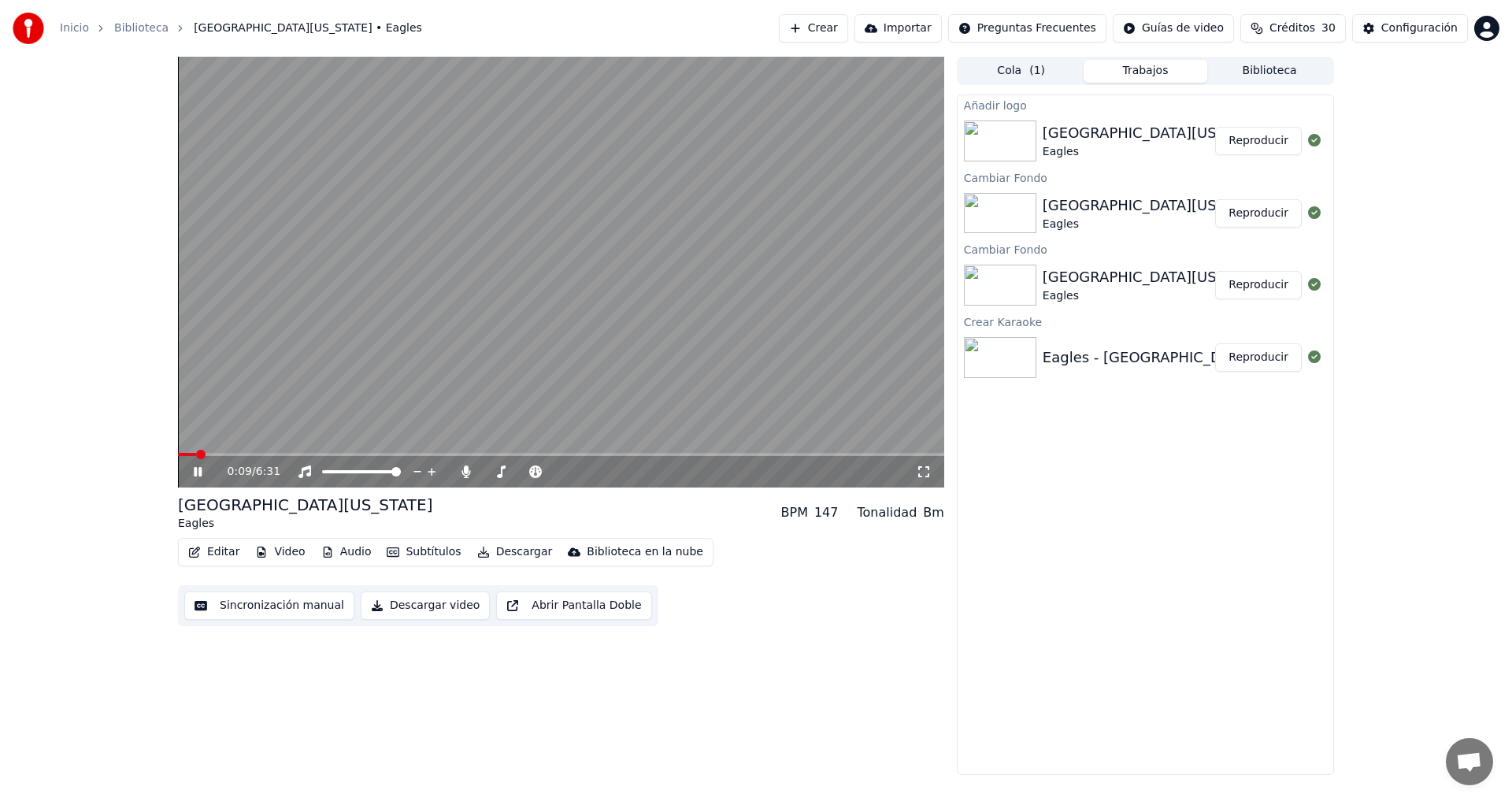
click at [409, 549] on button "Subtítulos" at bounding box center [423, 551] width 86 height 22
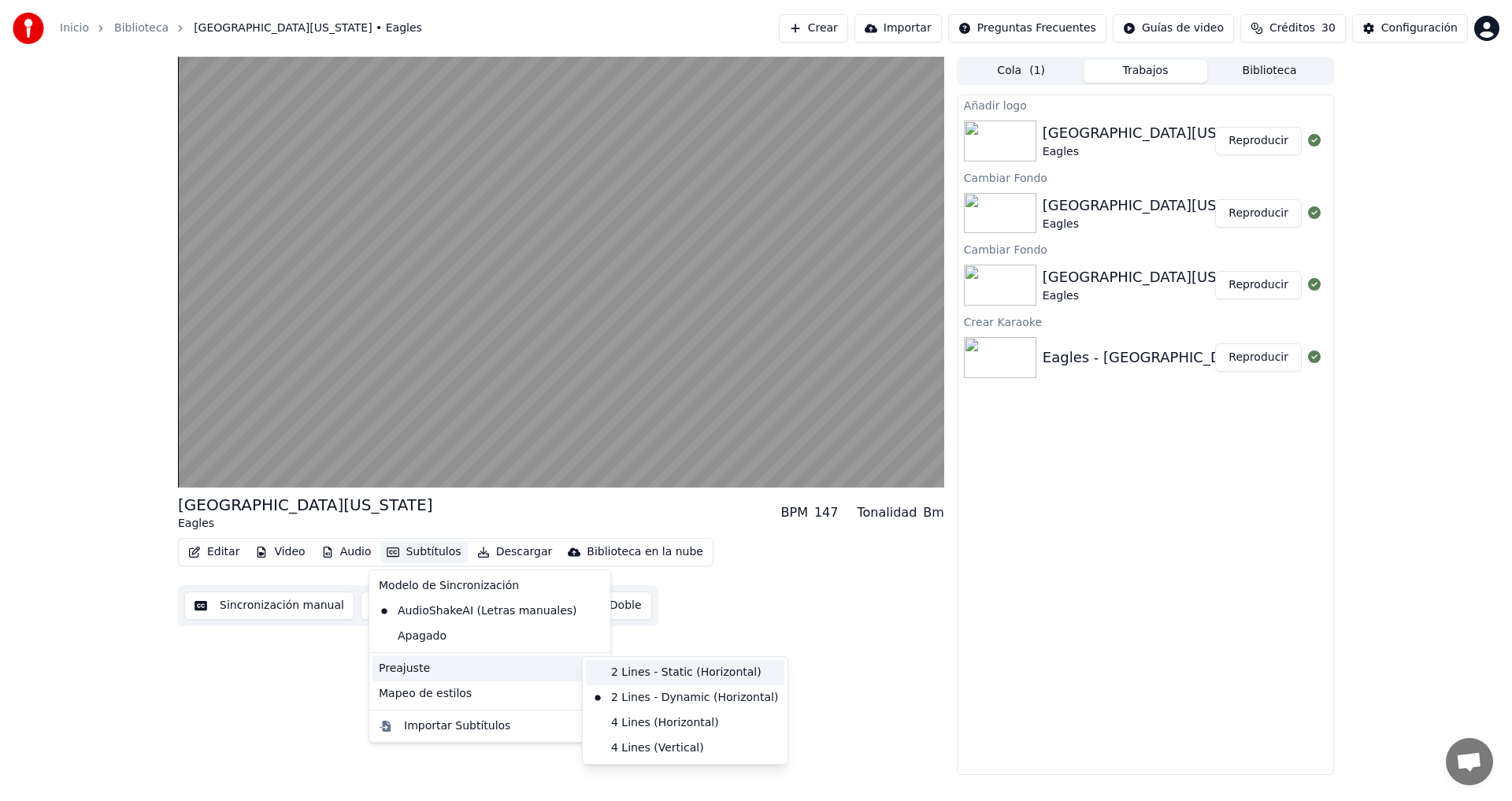
click at [691, 671] on div "2 Lines - Static (Horizontal)" at bounding box center [685, 673] width 198 height 25
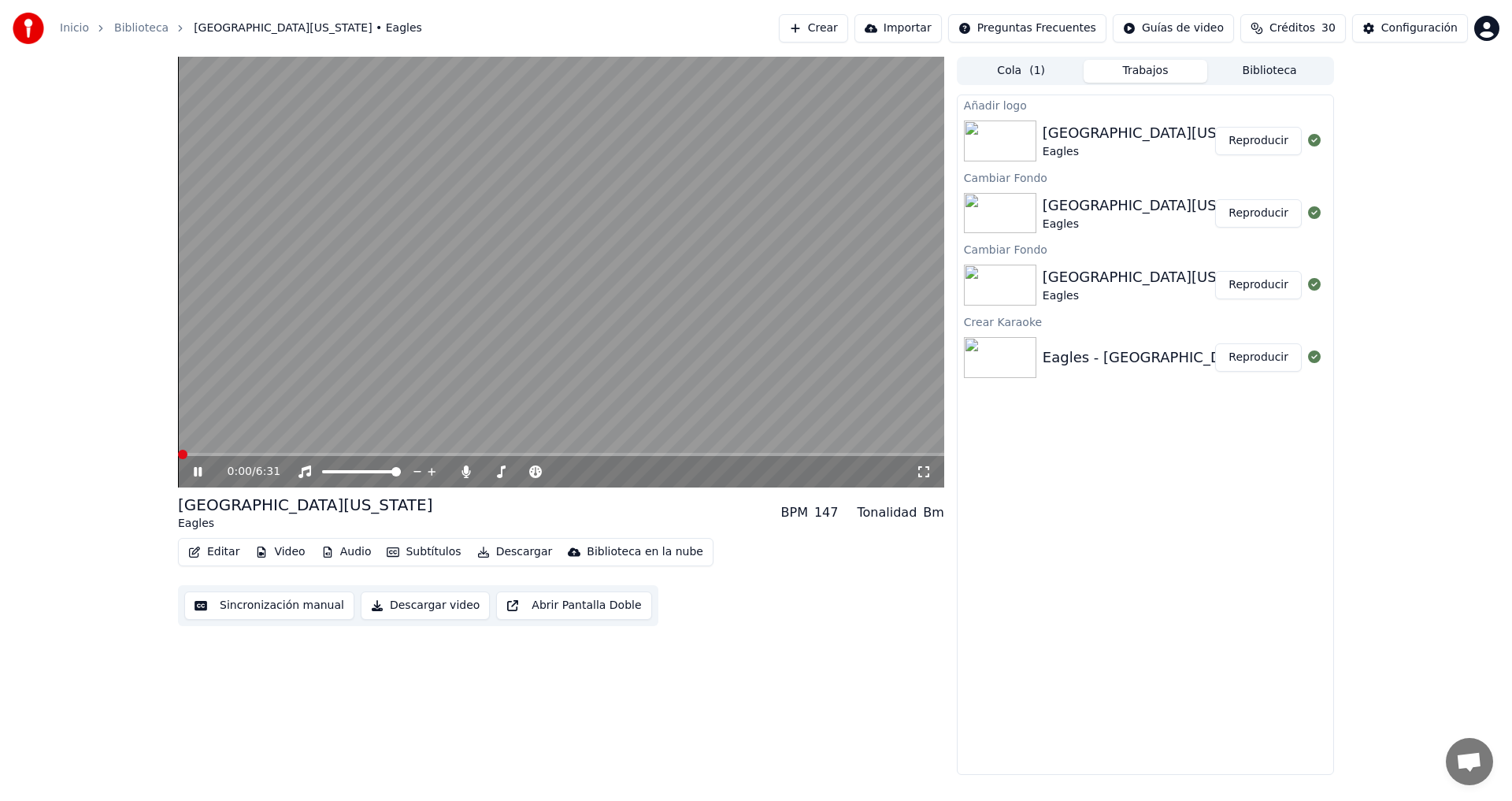
click at [178, 452] on span at bounding box center [183, 454] width 10 height 10
click at [195, 474] on icon at bounding box center [197, 472] width 8 height 10
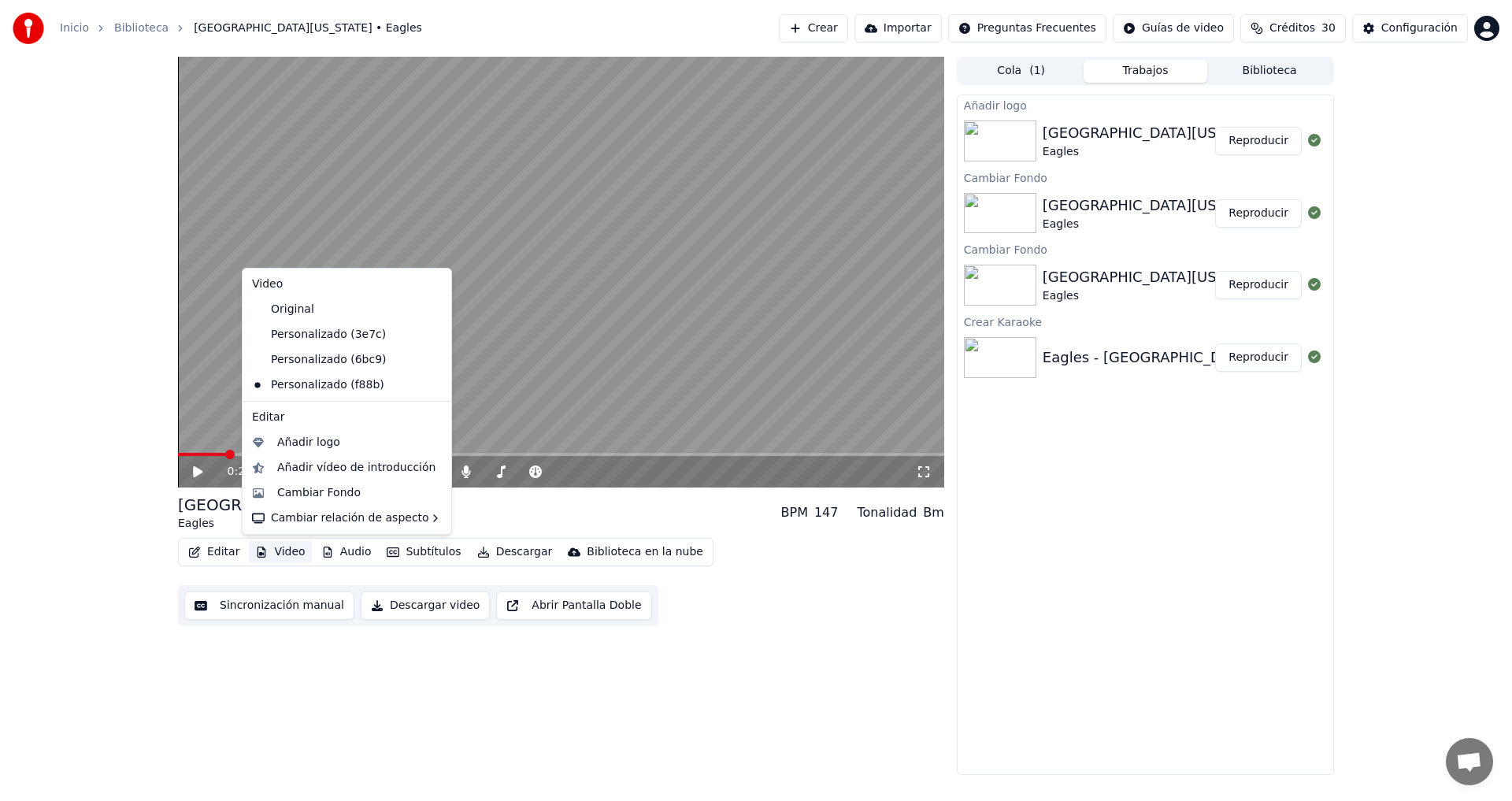
click at [284, 552] on button "Video" at bounding box center [280, 551] width 62 height 22
click at [332, 438] on div "Añadir logo" at bounding box center [308, 443] width 63 height 16
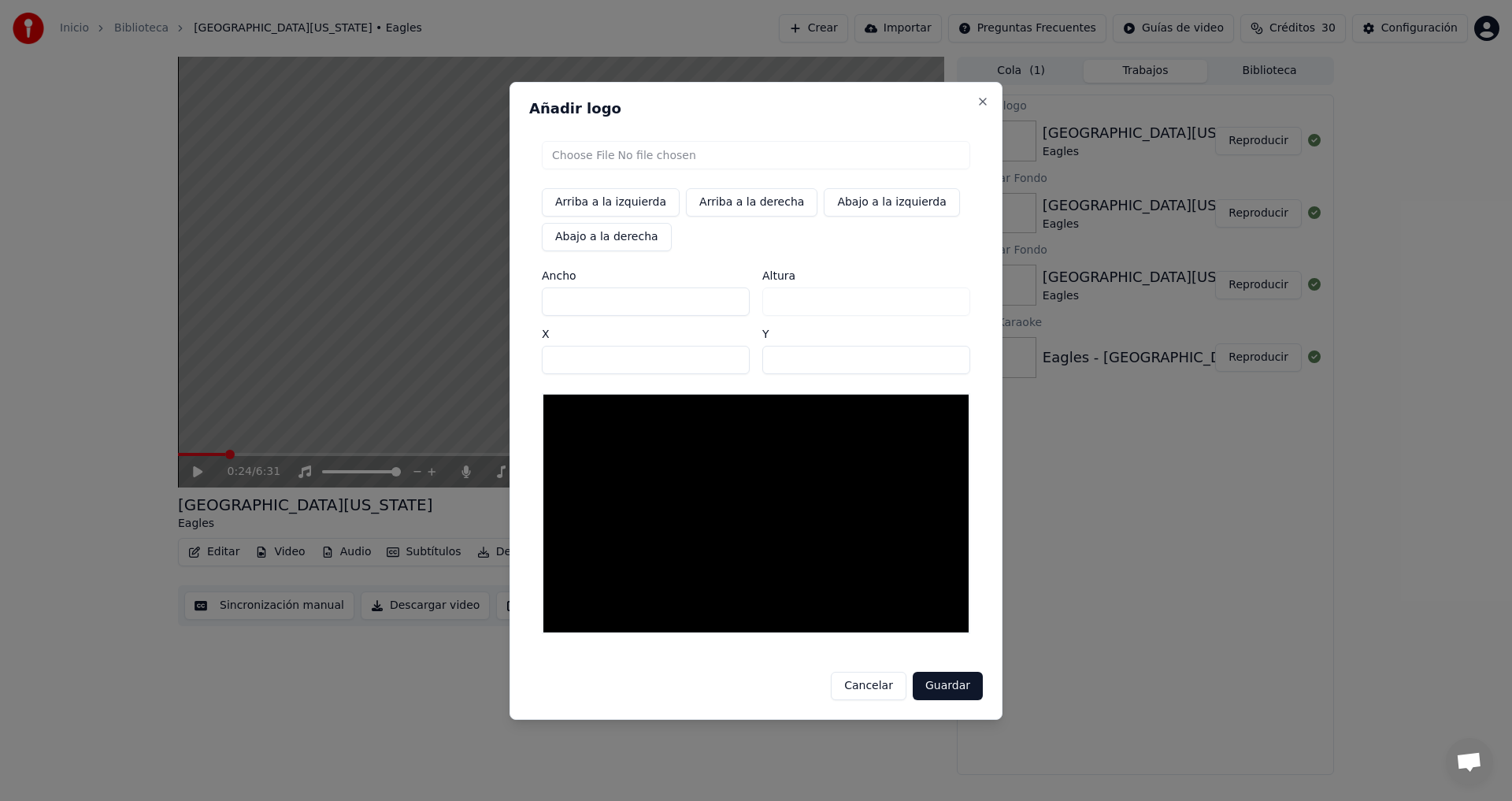
click at [606, 158] on input "file" at bounding box center [756, 155] width 428 height 28
click at [887, 684] on button "Cancelar" at bounding box center [868, 686] width 76 height 28
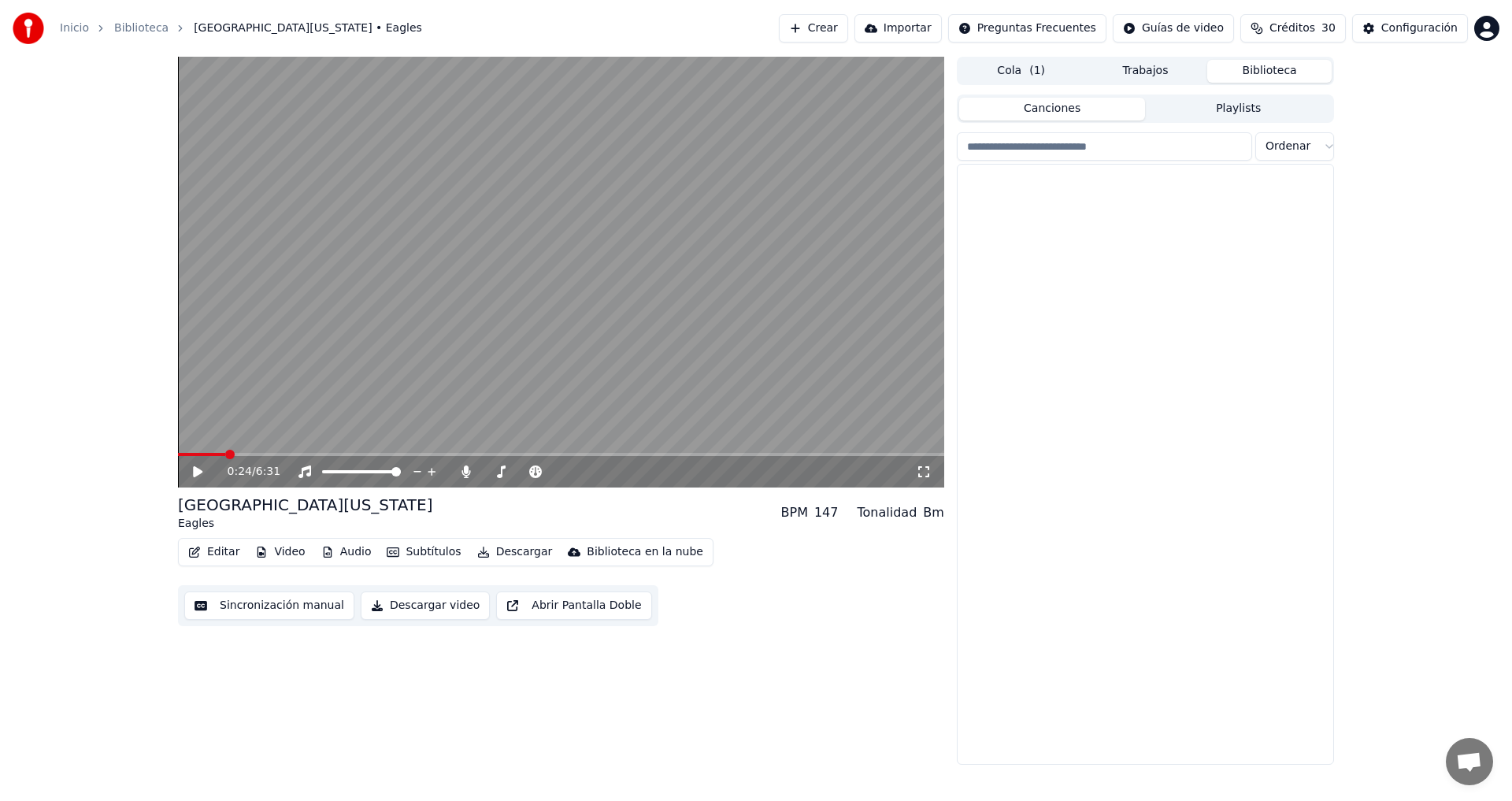
click at [1281, 66] on button "Biblioteca" at bounding box center [1269, 72] width 124 height 23
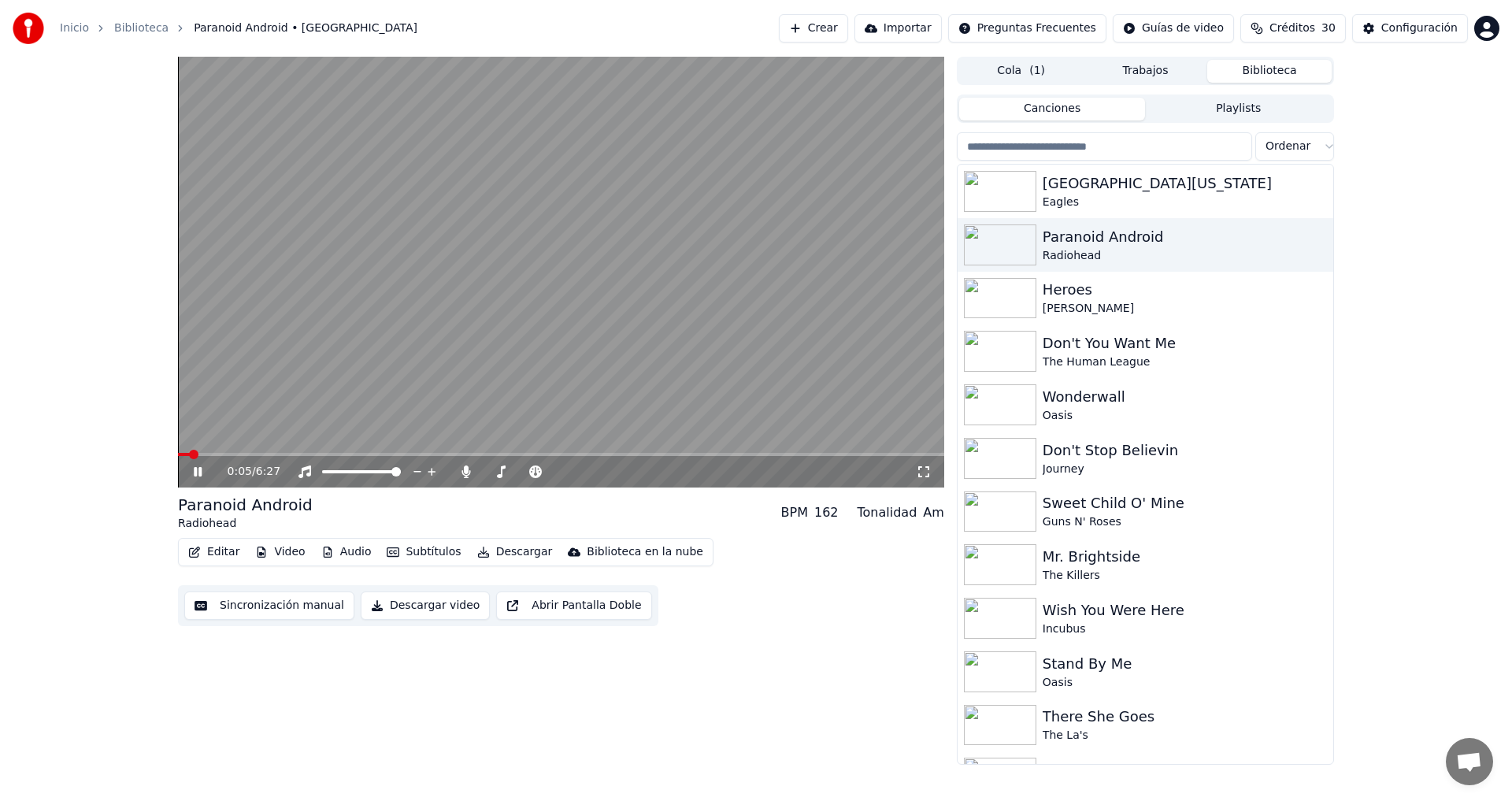
click at [194, 474] on icon at bounding box center [209, 472] width 37 height 12
click at [1060, 181] on div "[GEOGRAPHIC_DATA][US_STATE]" at bounding box center [1177, 183] width 268 height 22
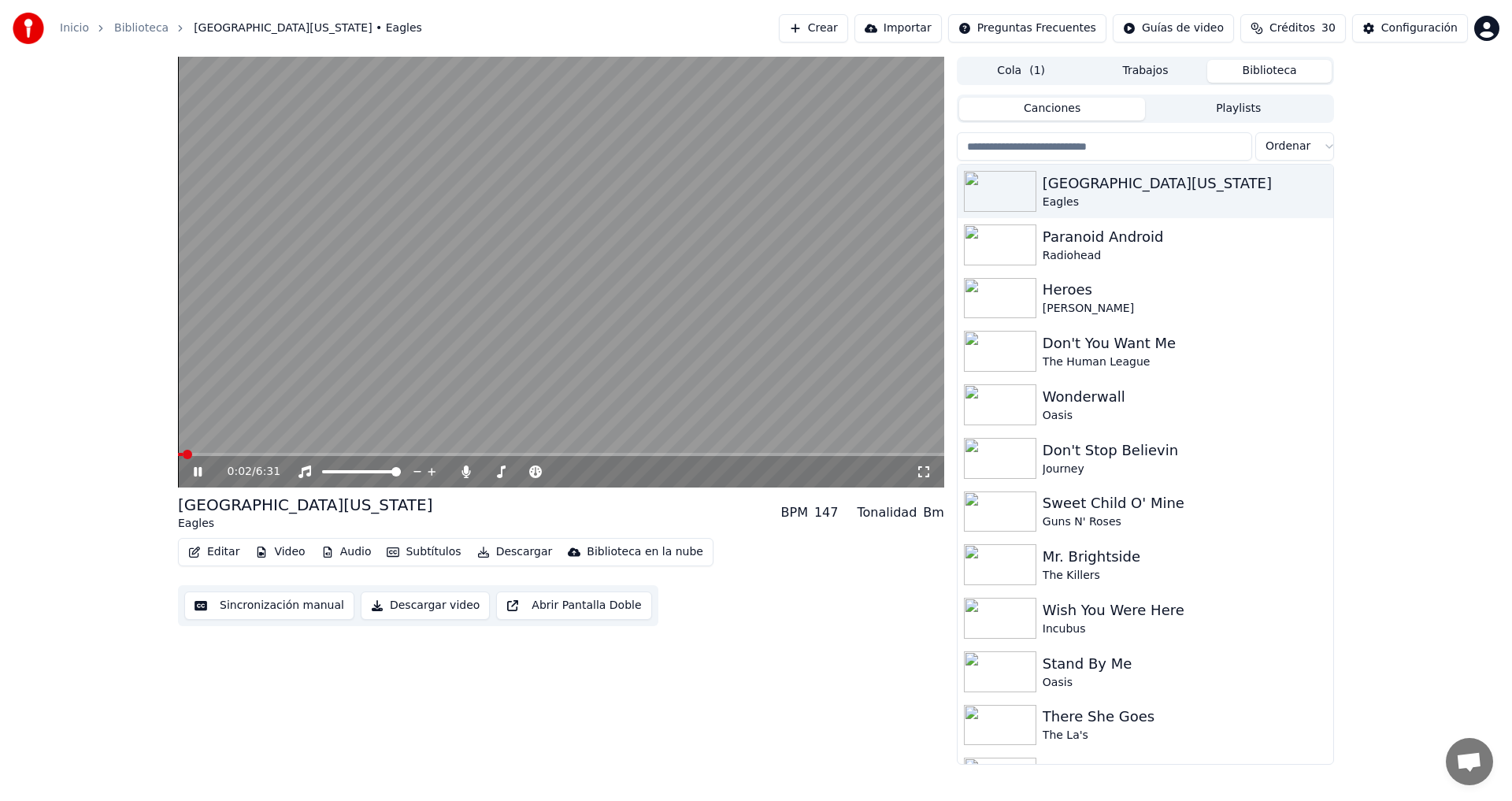
click at [202, 470] on icon at bounding box center [197, 472] width 8 height 10
click at [288, 549] on button "Video" at bounding box center [280, 551] width 62 height 22
click at [697, 624] on div "Subir a la biblioteca en la nube Abrir biblioteca en la nube" at bounding box center [646, 598] width 217 height 59
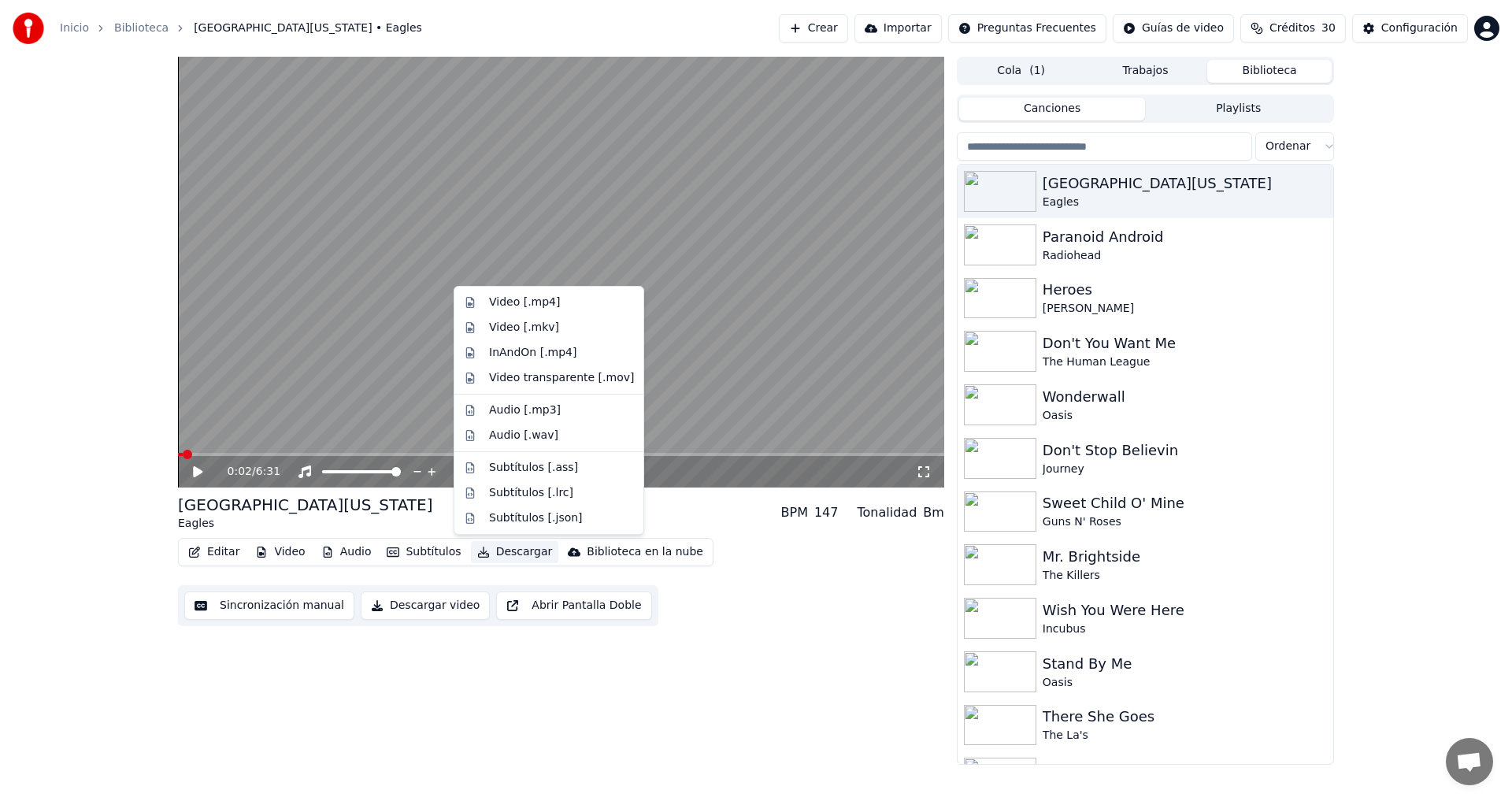
click at [501, 556] on button "Descargar" at bounding box center [514, 551] width 88 height 22
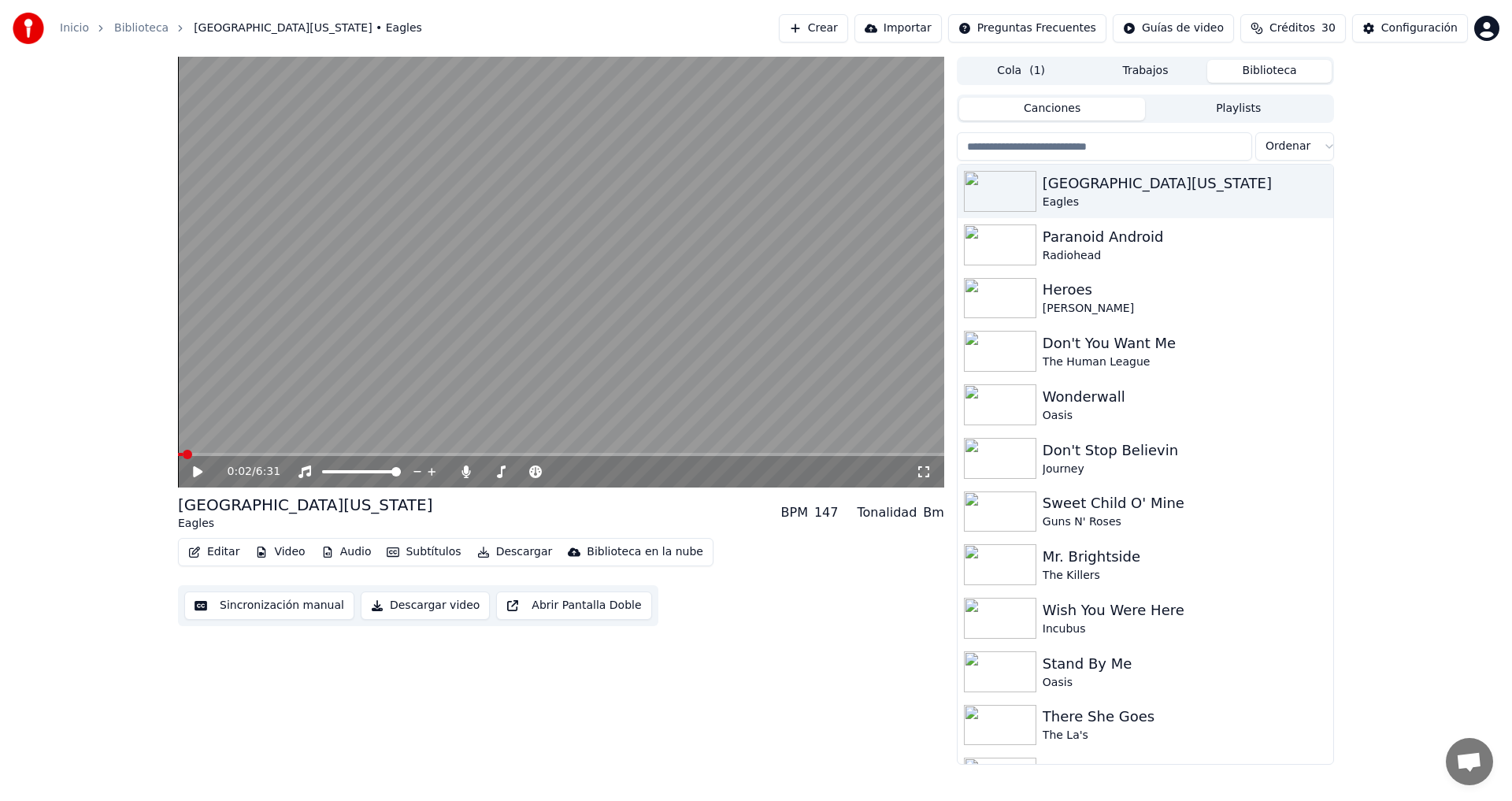
click at [505, 551] on button "Descargar" at bounding box center [514, 551] width 88 height 22
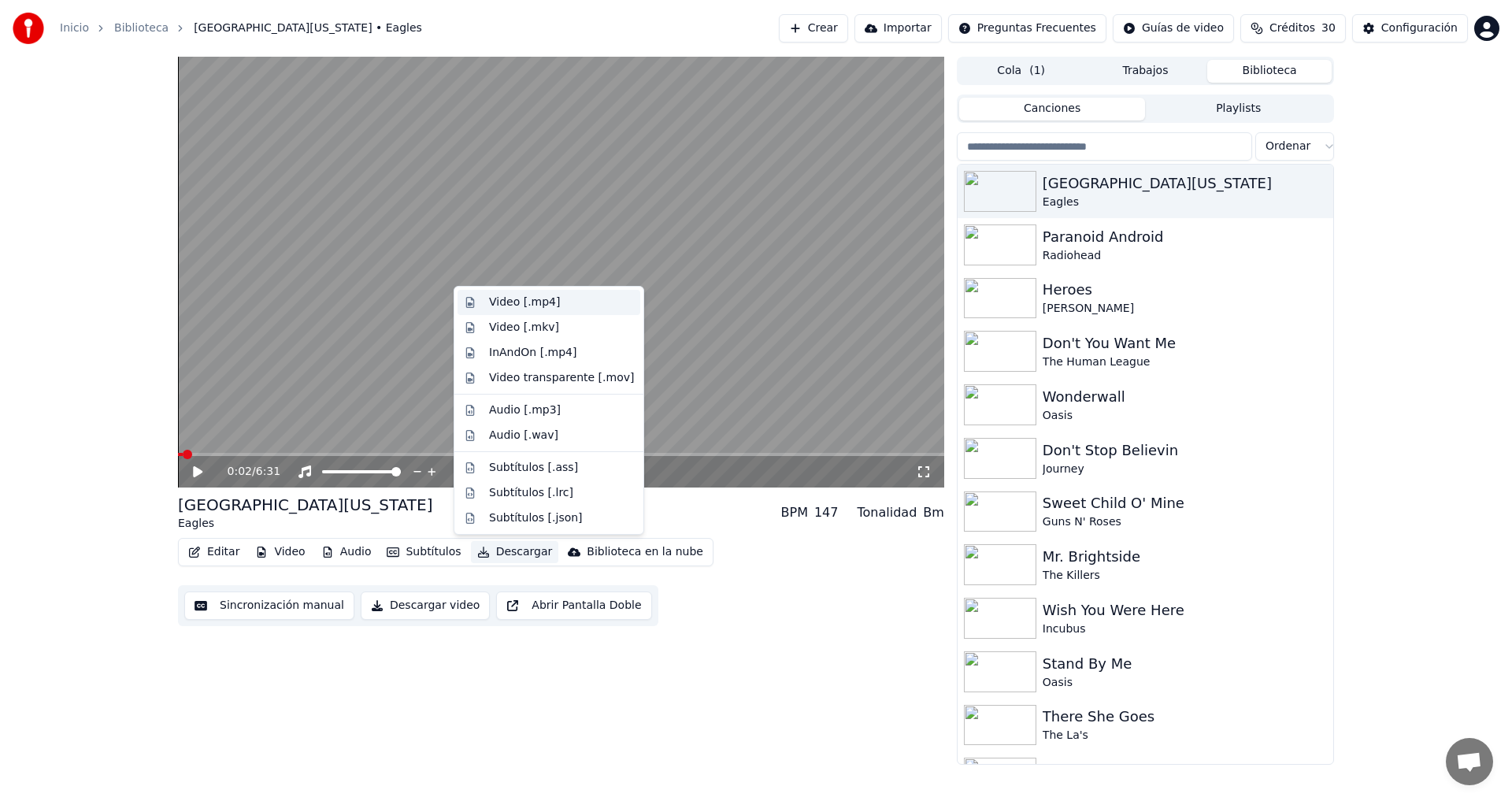
click at [524, 300] on div "Video [.mp4]" at bounding box center [524, 302] width 71 height 16
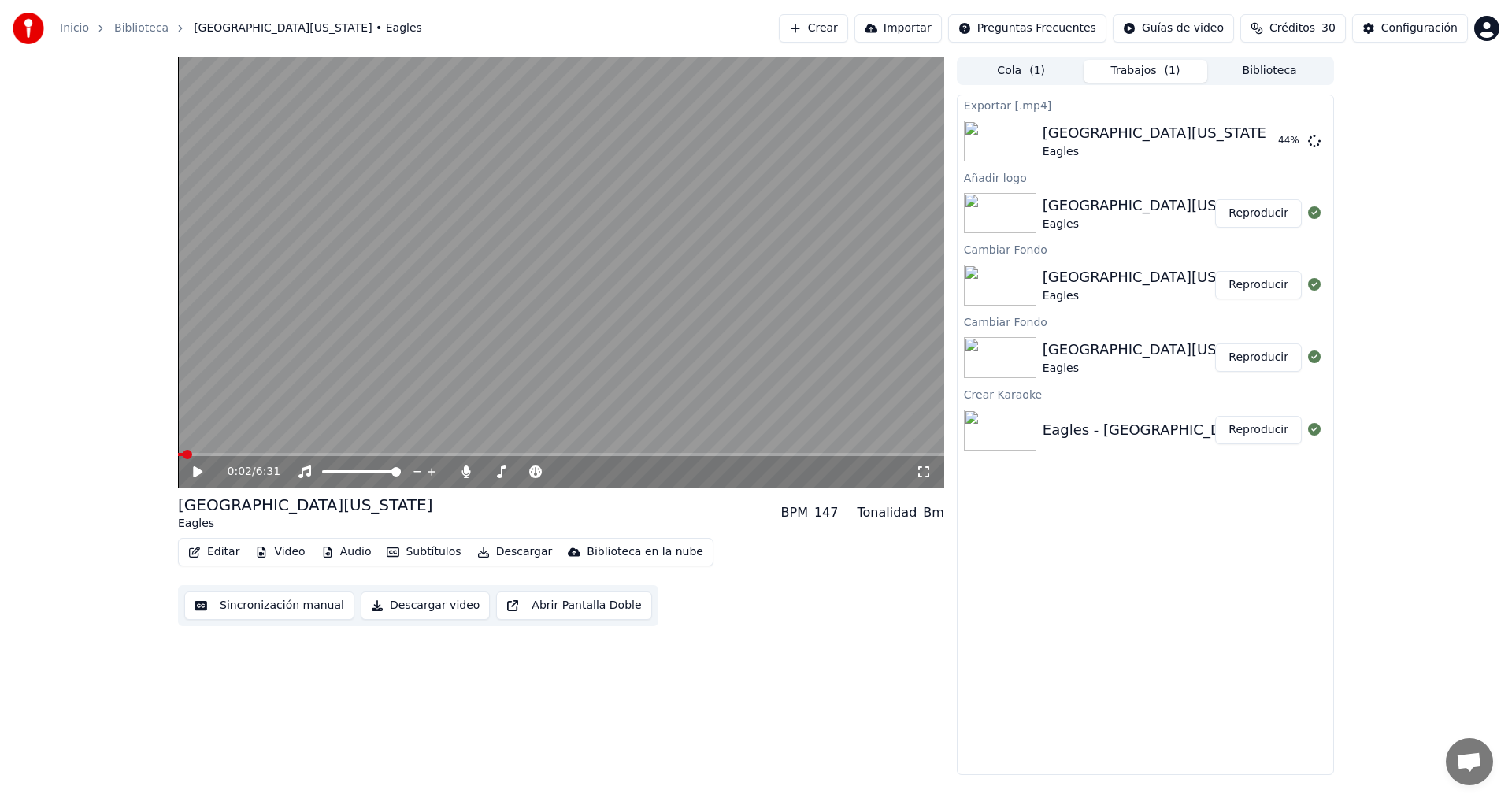
click at [926, 474] on icon at bounding box center [924, 472] width 16 height 12
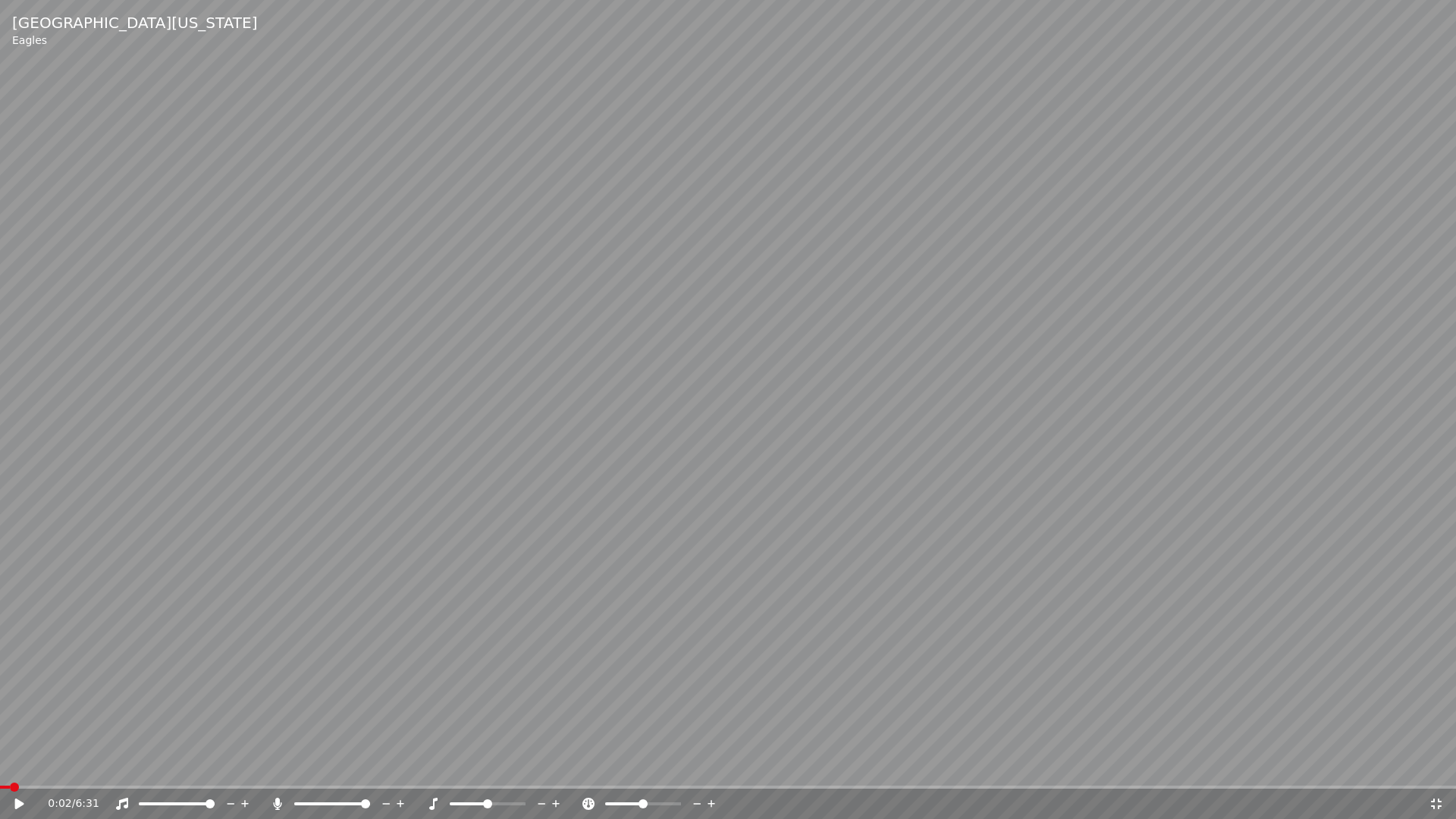
click at [1351, 527] on video at bounding box center [728, 410] width 1456 height 819
click at [0, 770] on span at bounding box center [4, 786] width 9 height 9
click at [1439, 770] on icon at bounding box center [1436, 803] width 11 height 11
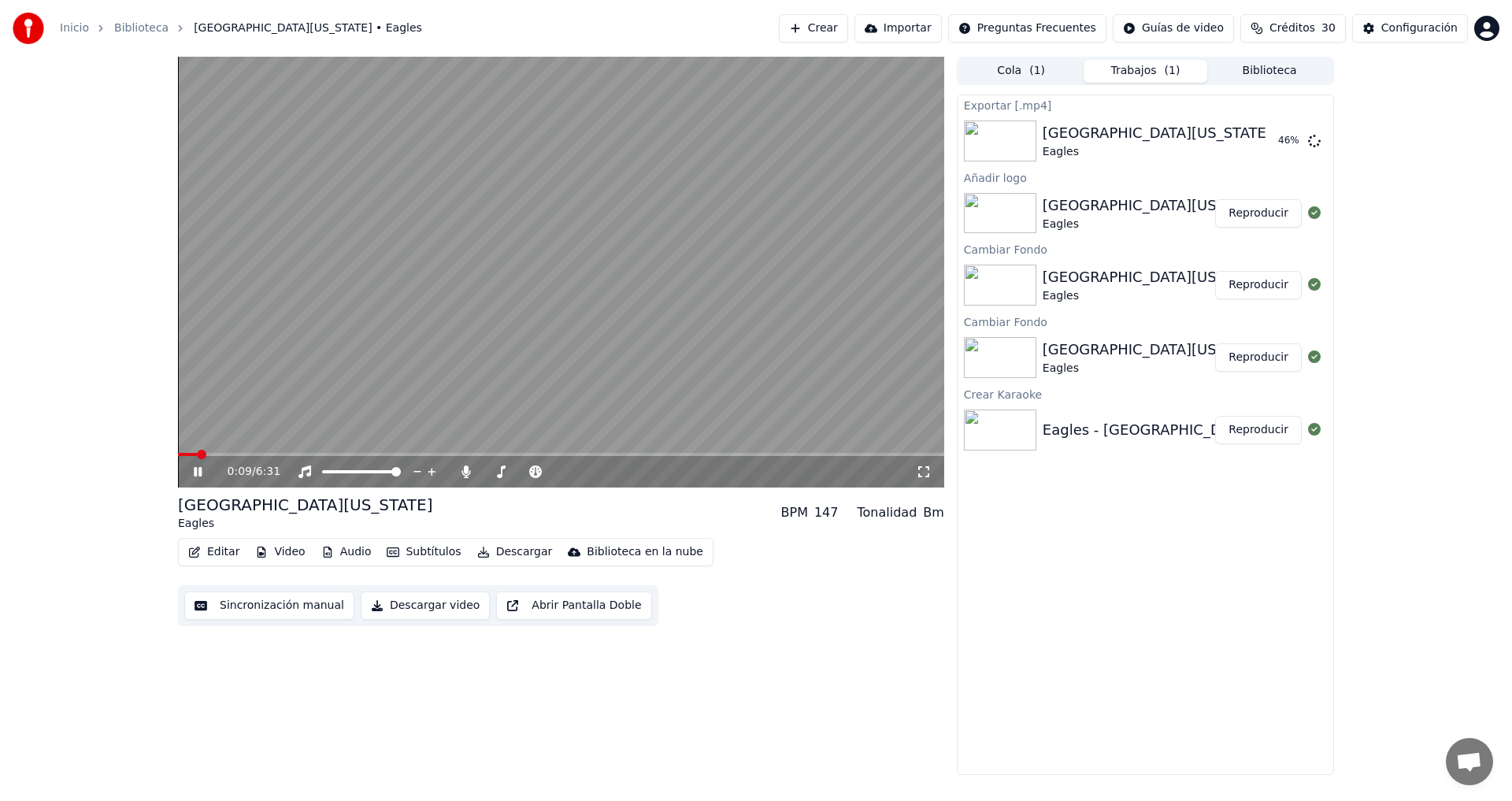
click at [198, 467] on icon at bounding box center [209, 472] width 37 height 12
click at [465, 473] on icon at bounding box center [466, 472] width 9 height 12
click at [491, 549] on button "Descargar" at bounding box center [514, 551] width 88 height 22
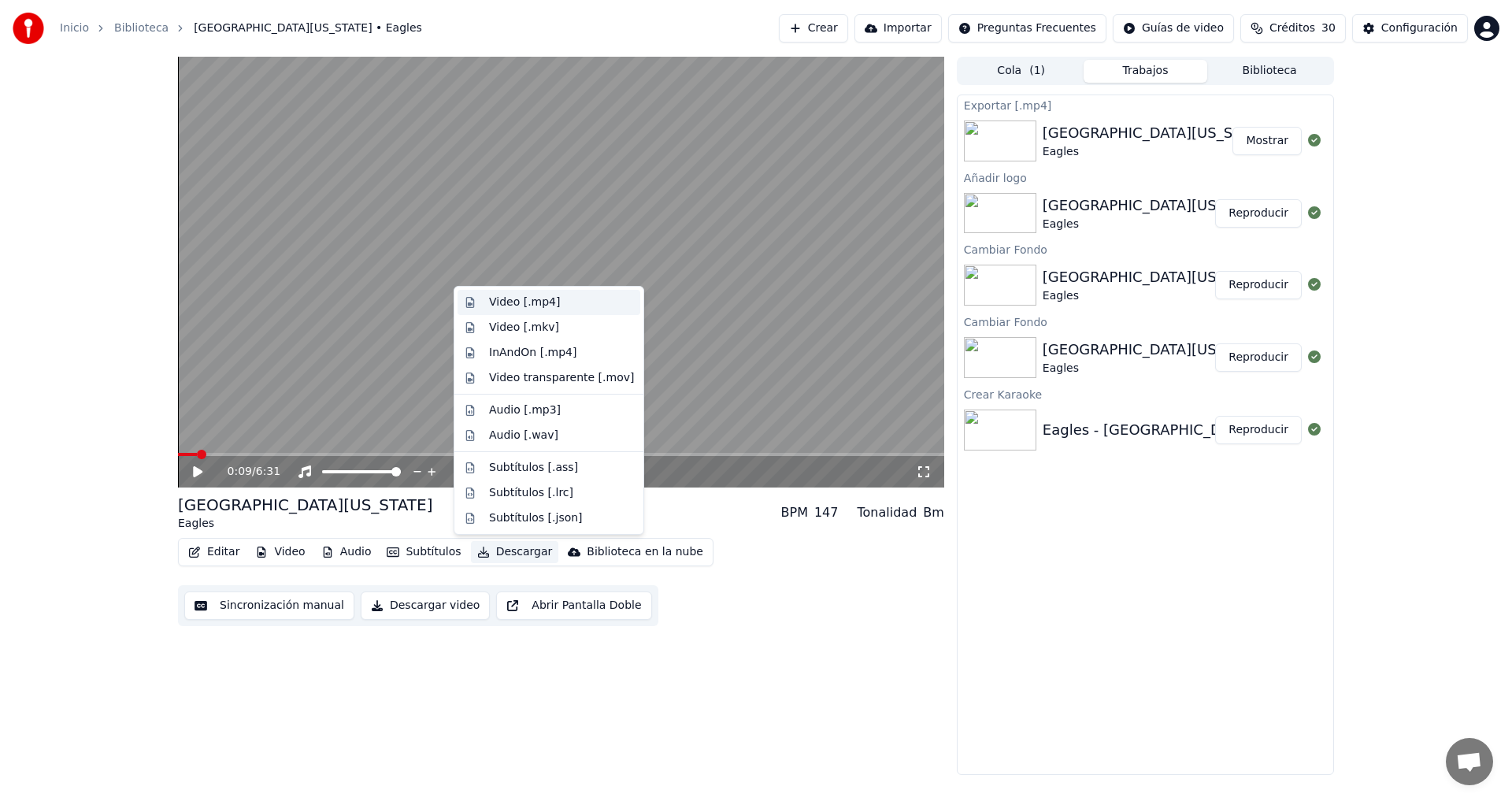
click at [497, 300] on div "Video [.mp4]" at bounding box center [524, 302] width 71 height 16
